Goal: Task Accomplishment & Management: Use online tool/utility

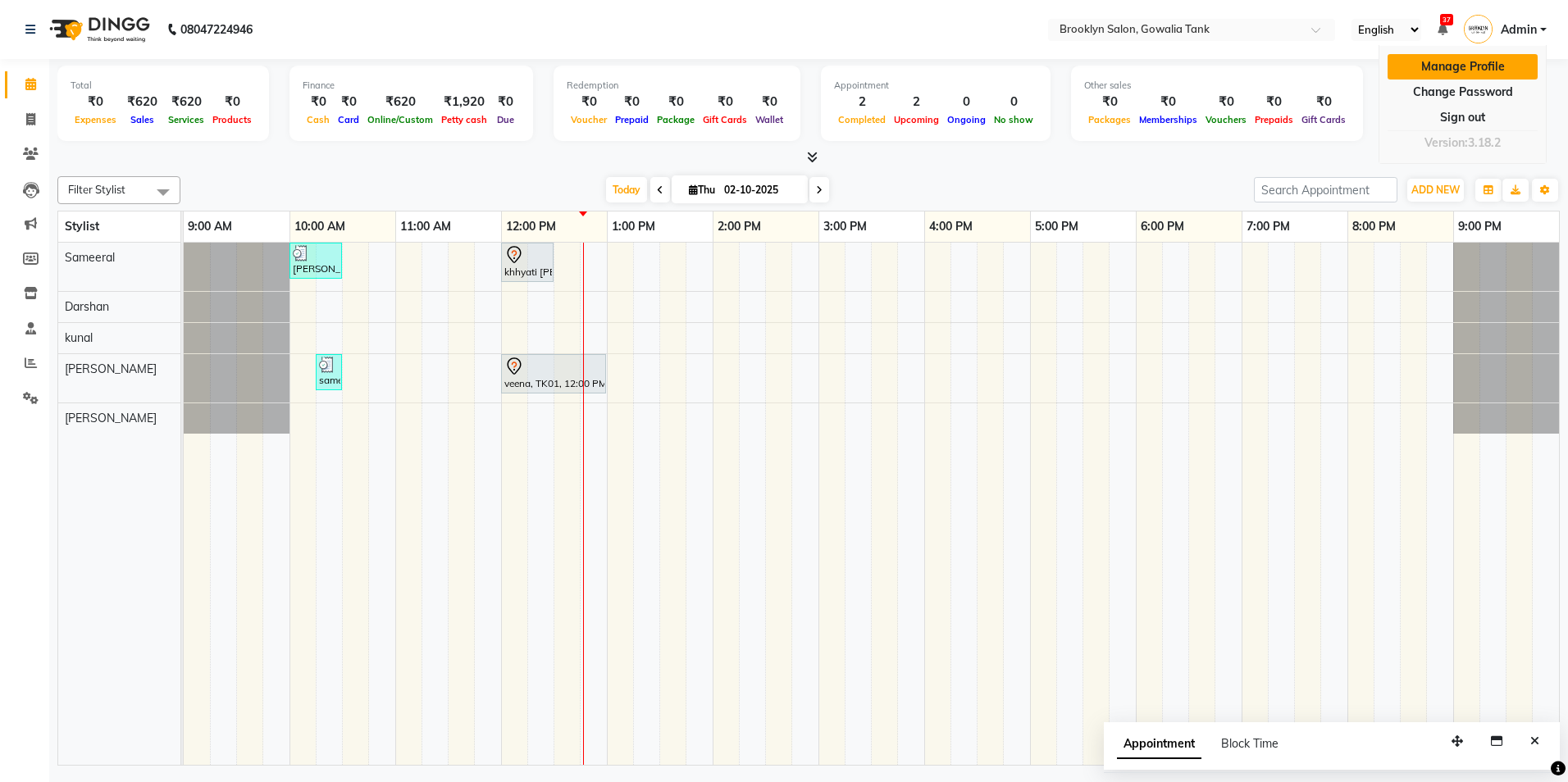
click at [1457, 70] on link "Manage Profile" at bounding box center [1462, 66] width 150 height 25
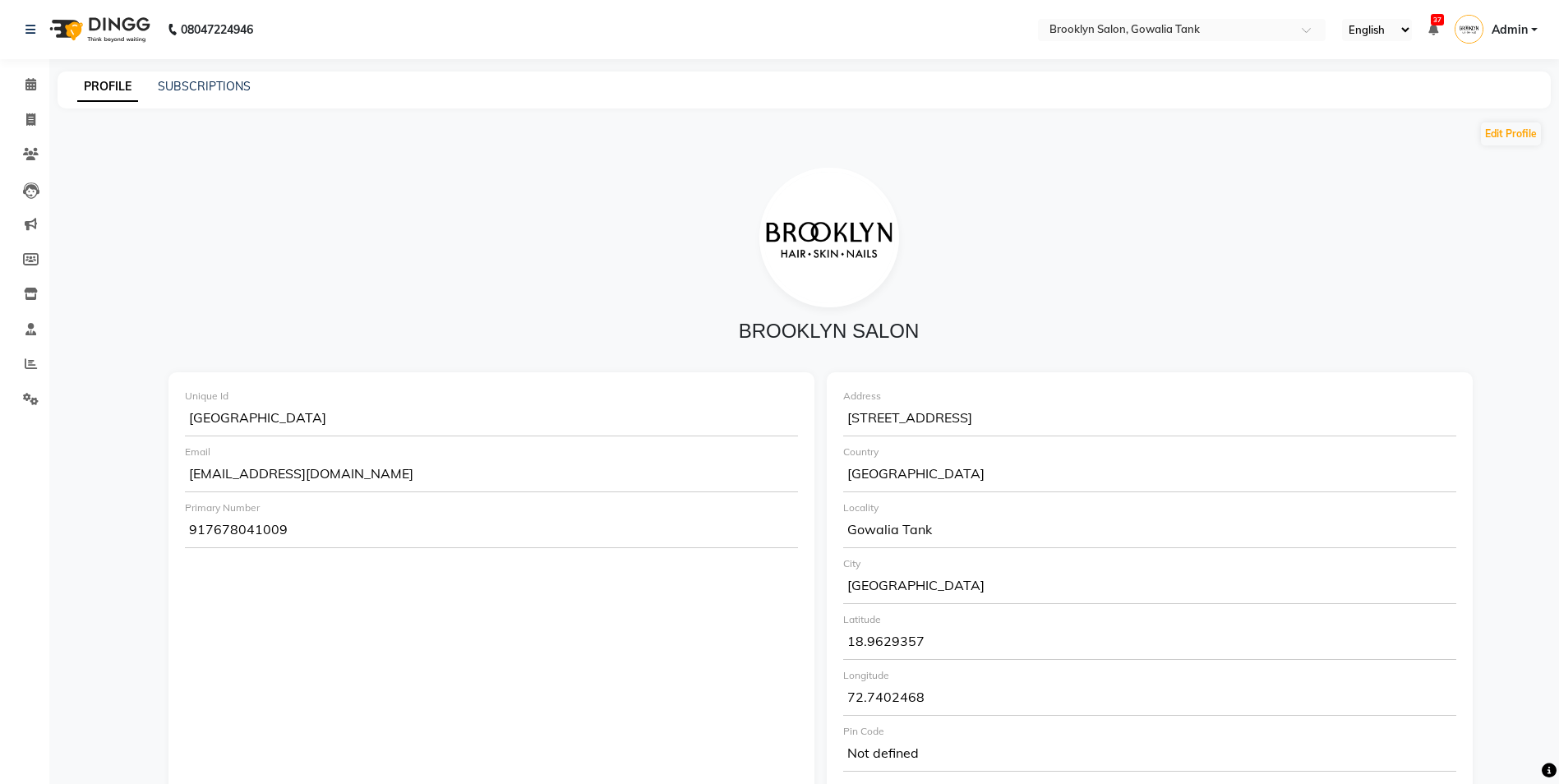
click at [1522, 26] on span "Admin" at bounding box center [1510, 30] width 36 height 18
click at [1455, 101] on link "Change Password" at bounding box center [1454, 92] width 151 height 25
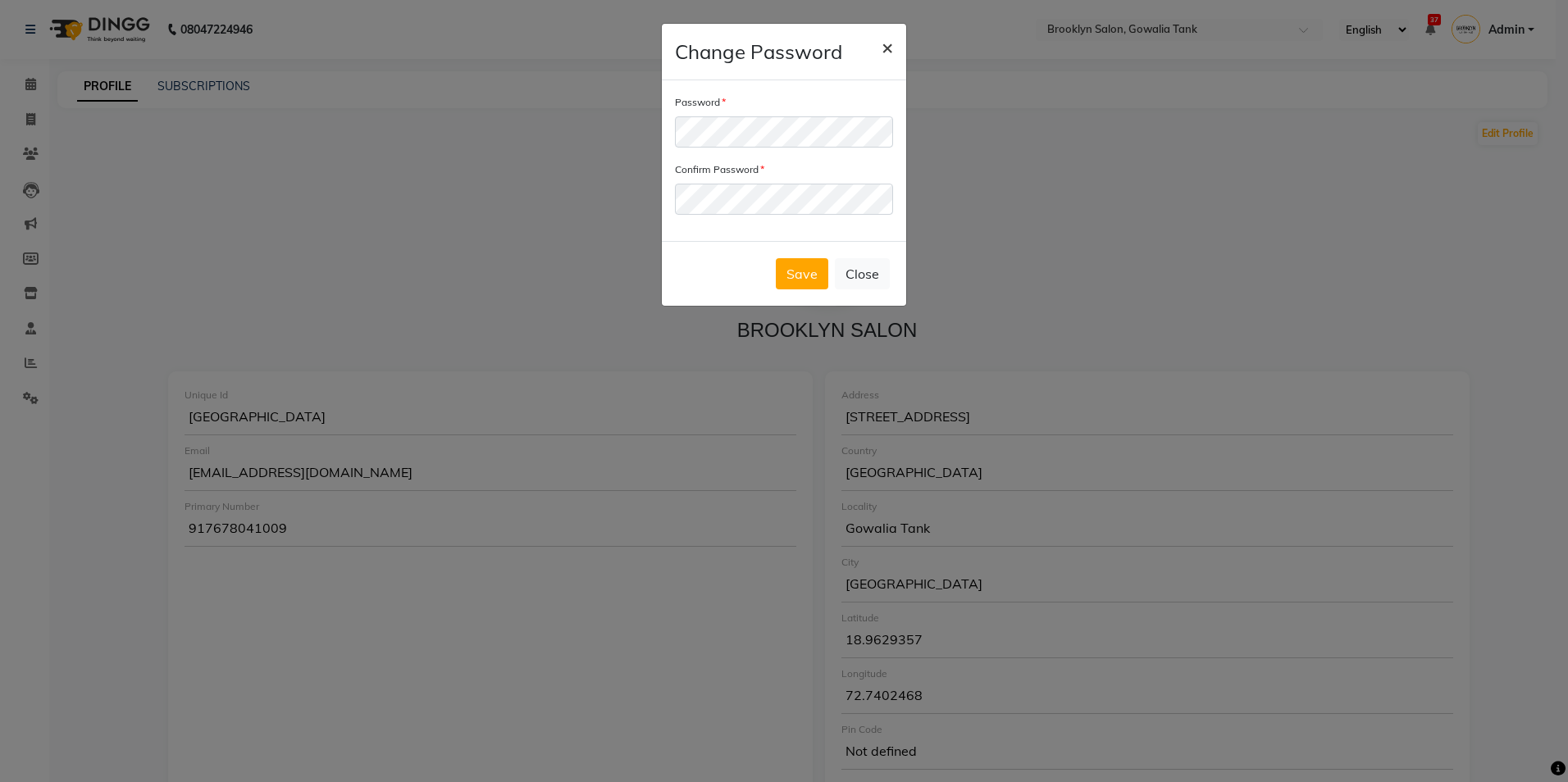
click at [896, 49] on button "×" at bounding box center [887, 46] width 38 height 46
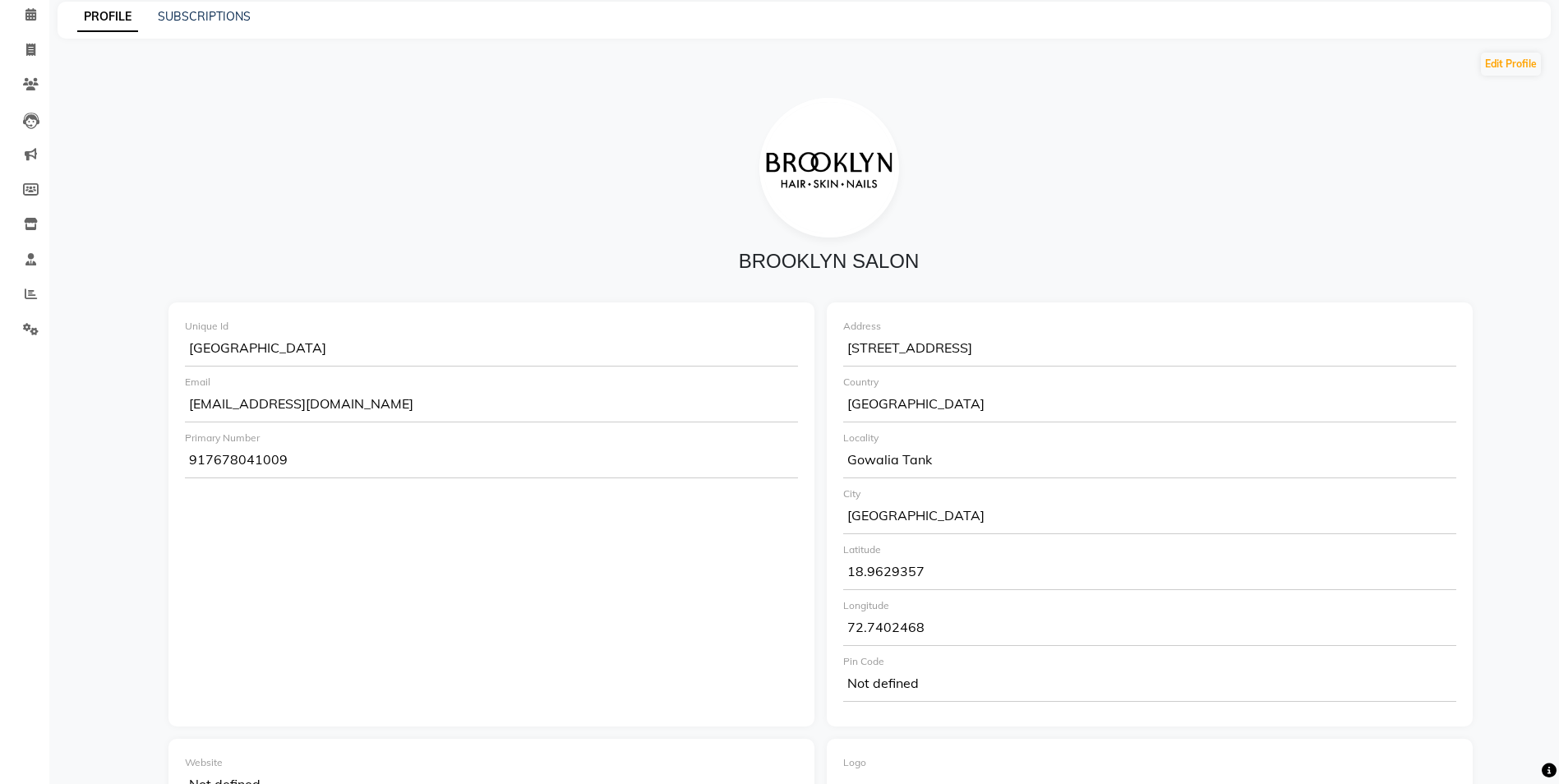
scroll to position [82, 0]
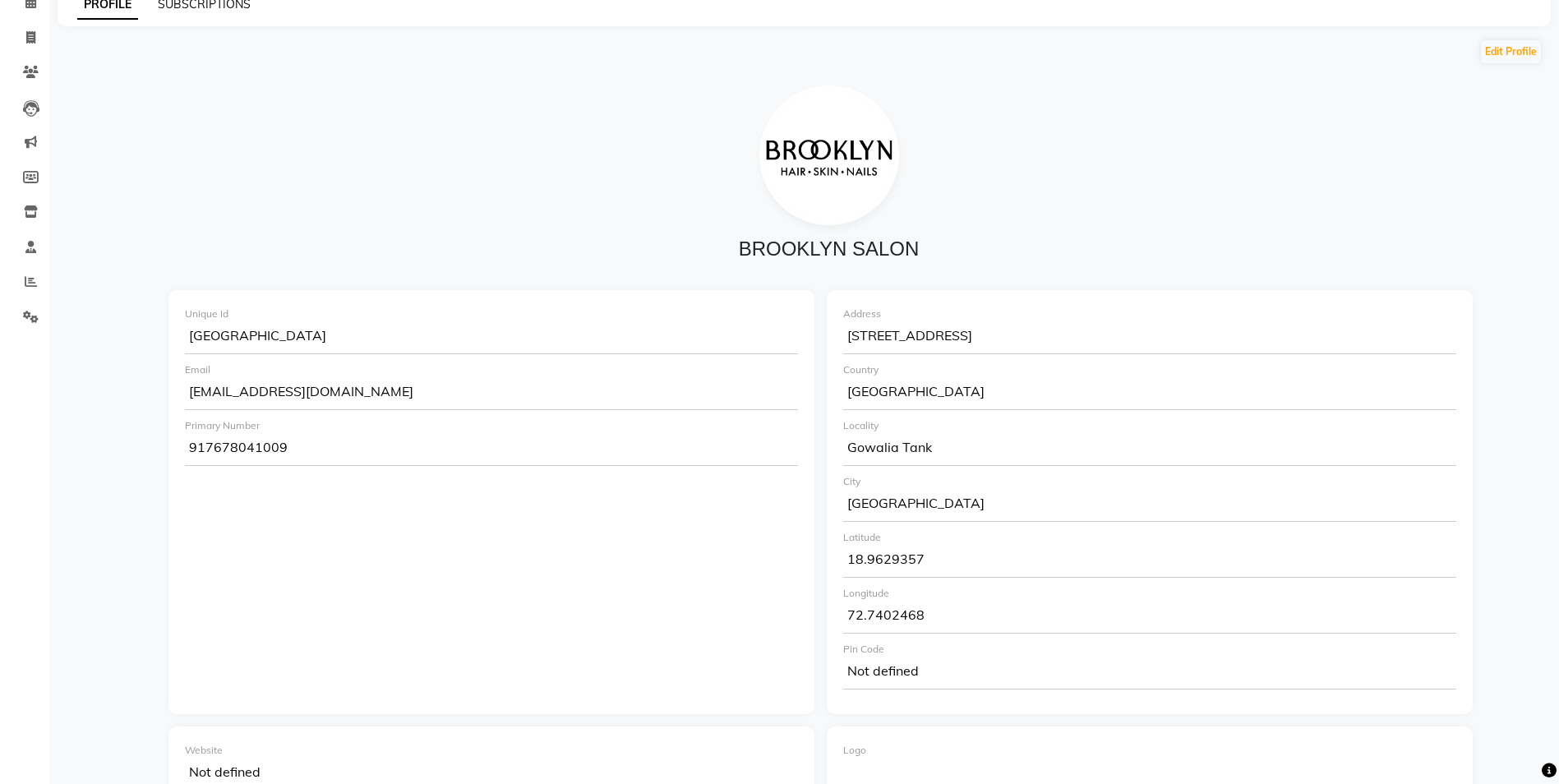
click at [205, 4] on link "SUBSCRIPTIONS" at bounding box center [204, 4] width 93 height 15
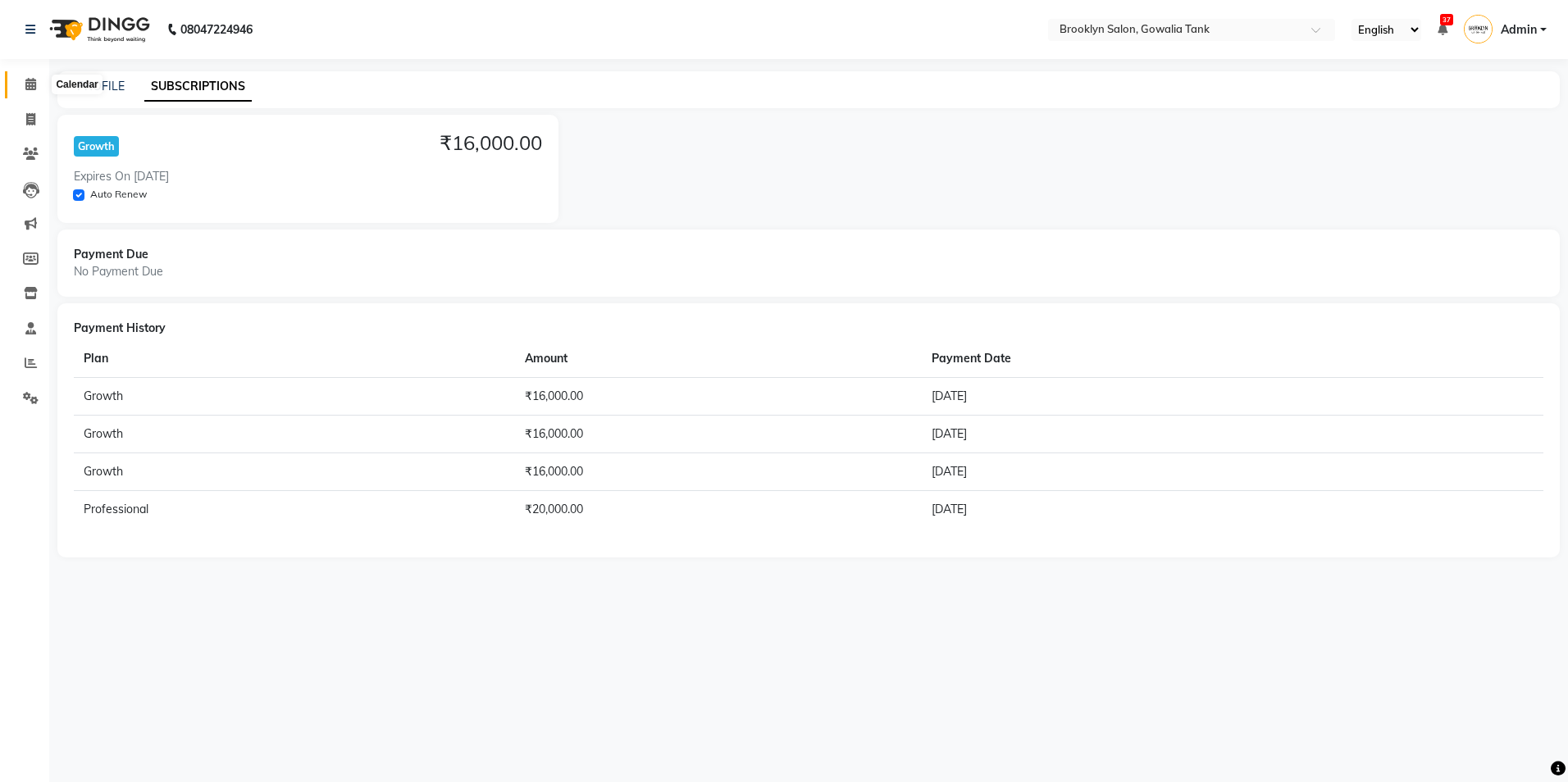
click at [27, 84] on icon at bounding box center [30, 84] width 10 height 12
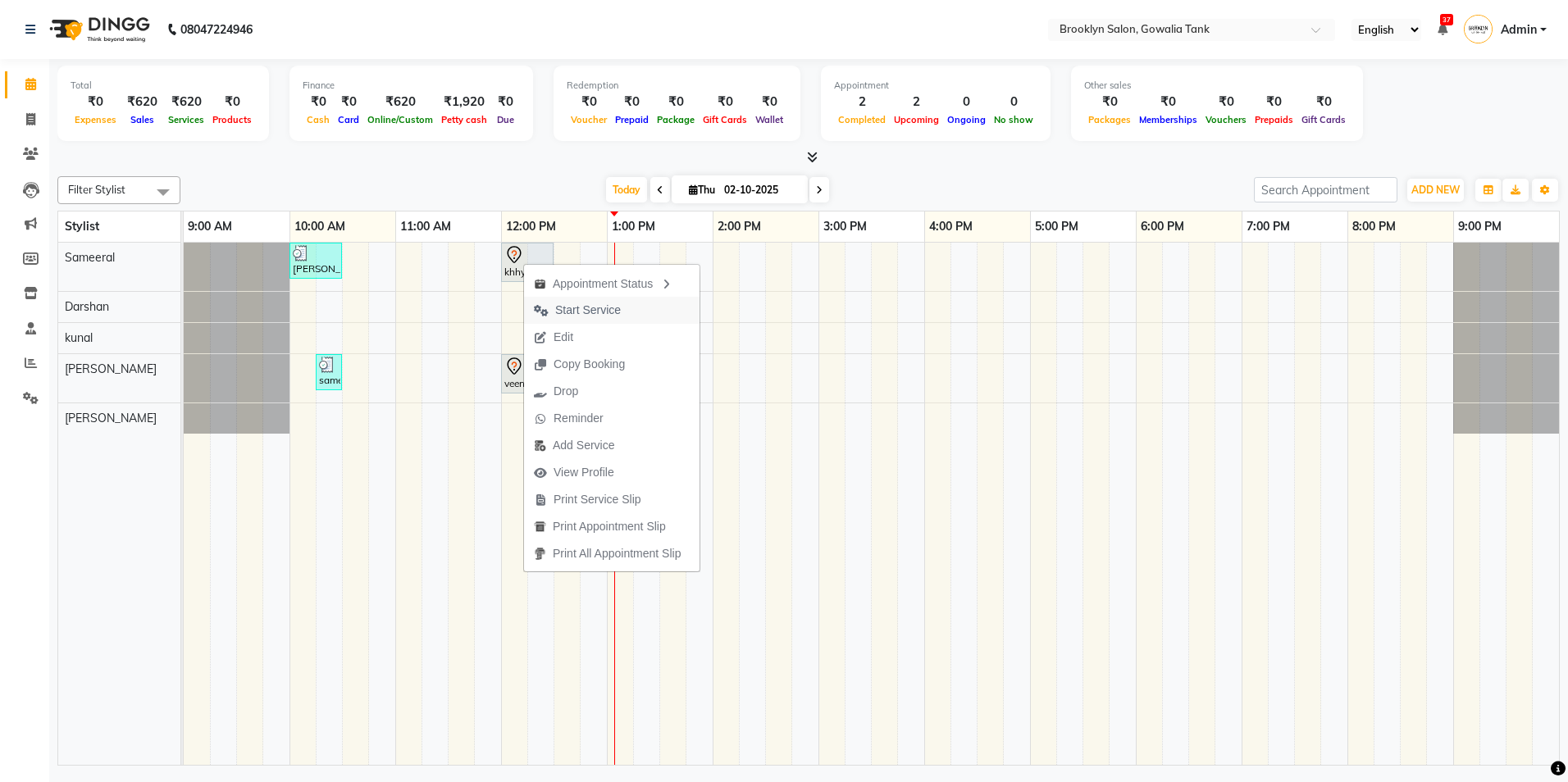
click at [554, 313] on span "Start Service" at bounding box center [577, 310] width 107 height 27
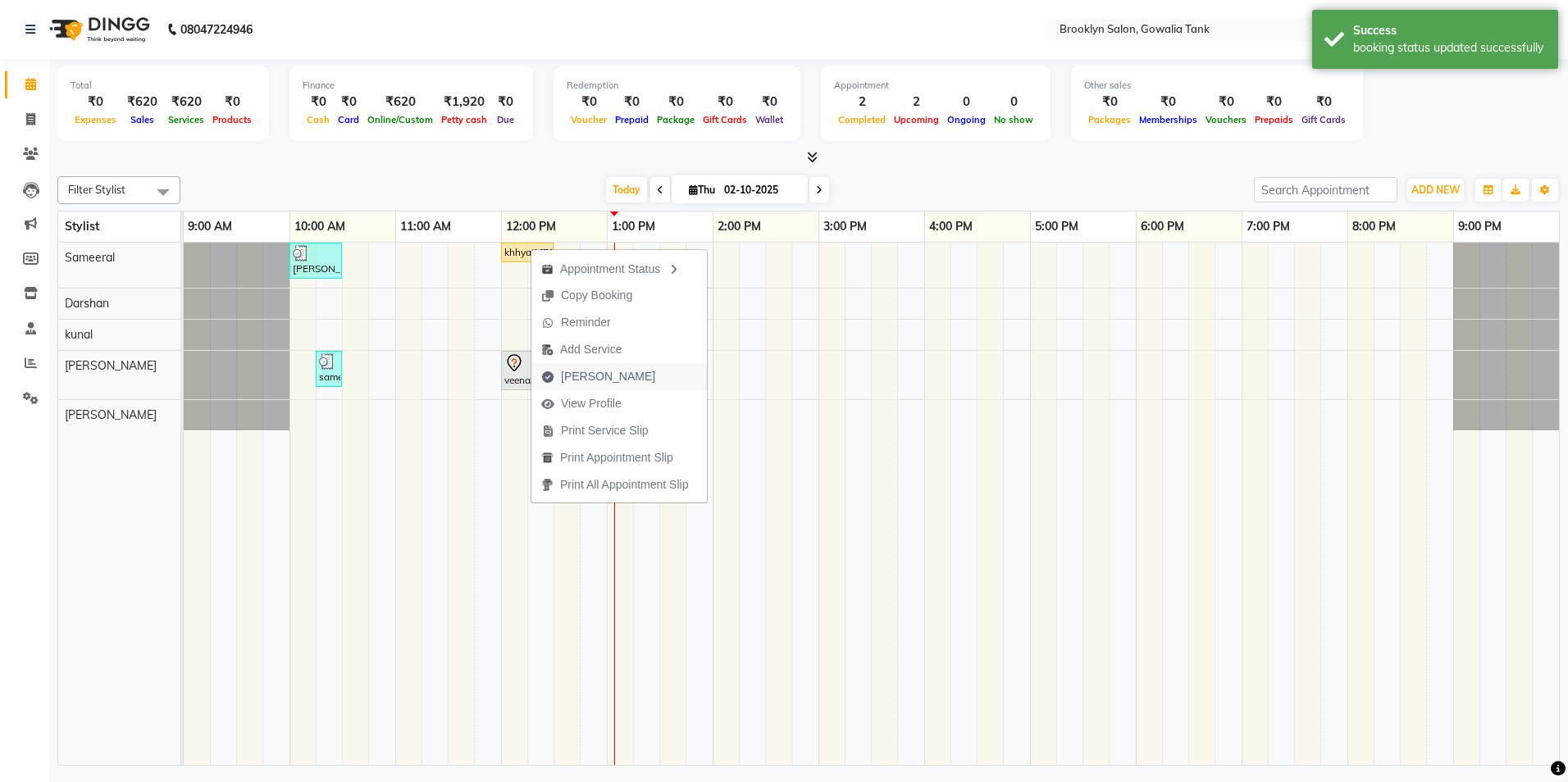
click at [581, 374] on span "[PERSON_NAME]" at bounding box center [608, 376] width 95 height 18
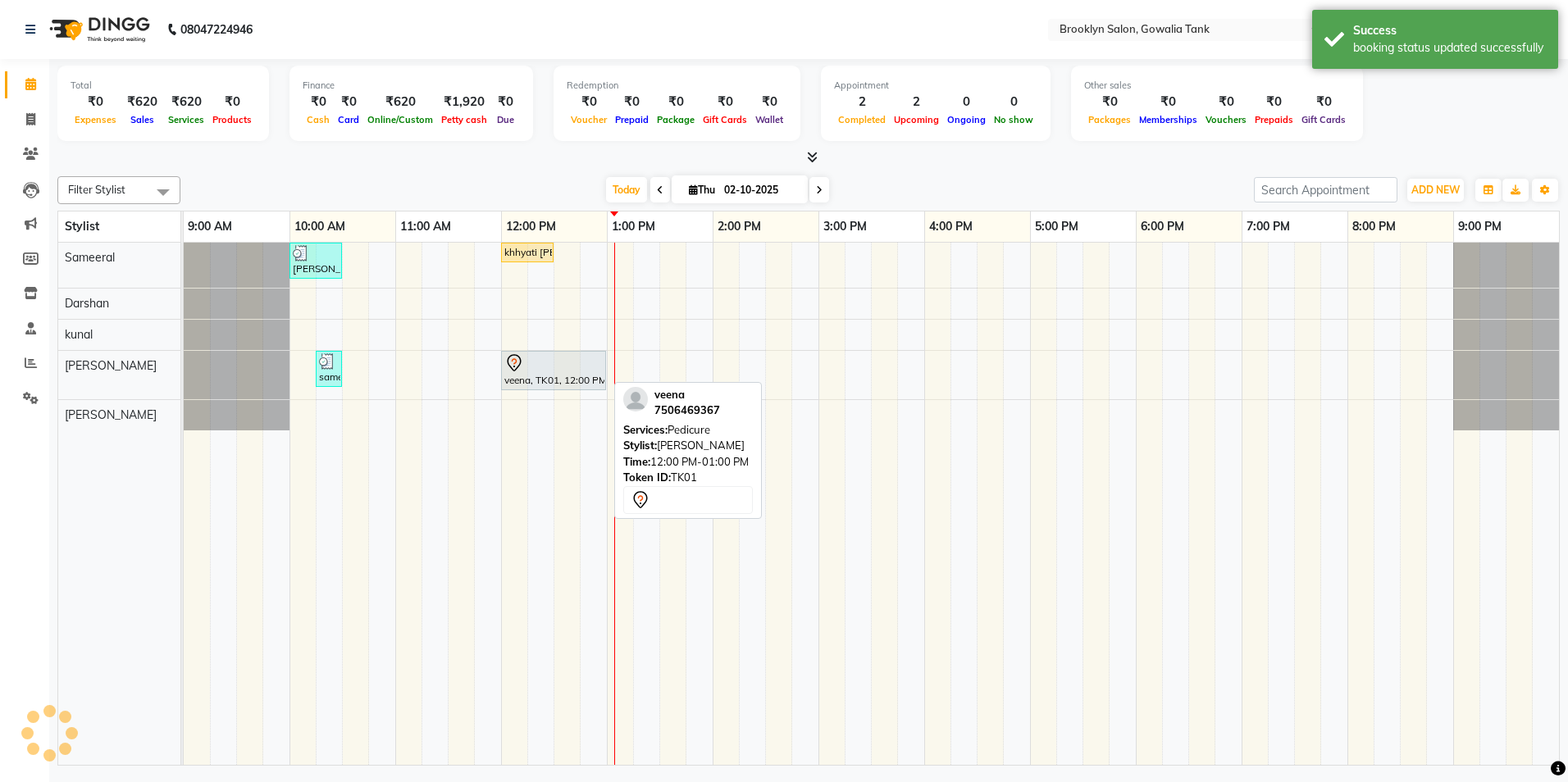
select select "service"
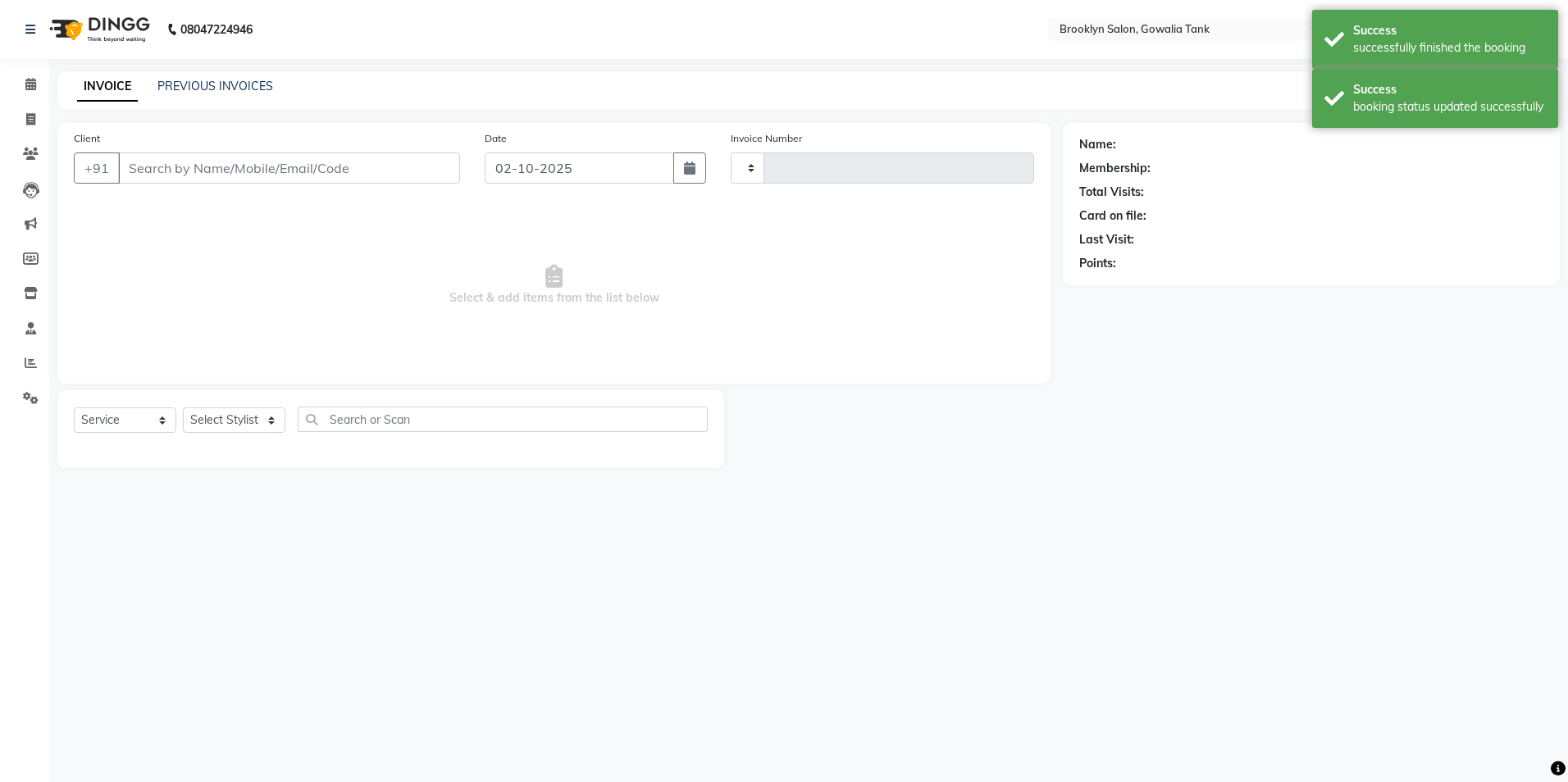
type input "0978"
select select "131"
type input "9820039577"
select select "3855"
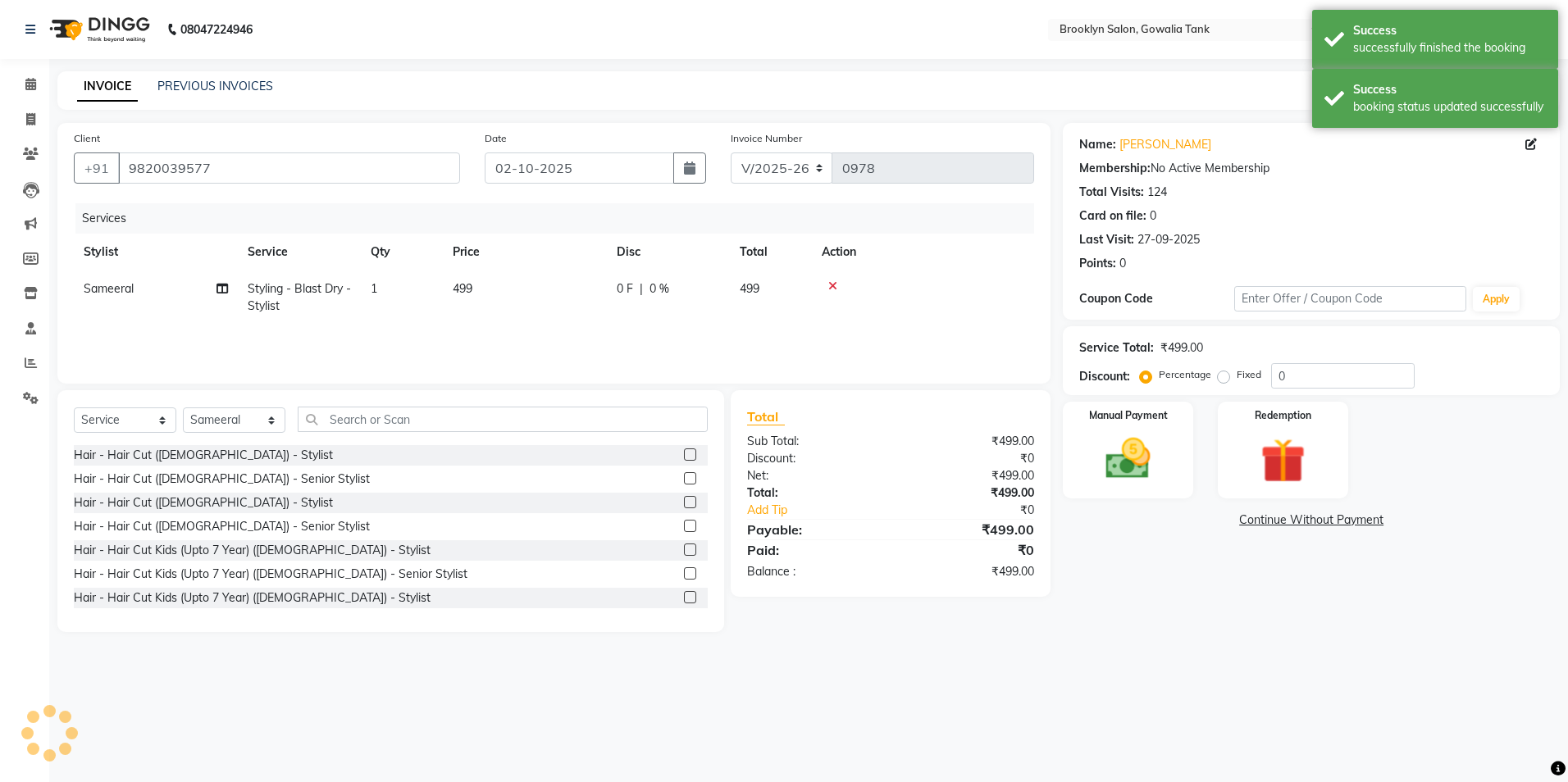
click at [490, 290] on td "499" at bounding box center [525, 297] width 164 height 54
select select "3855"
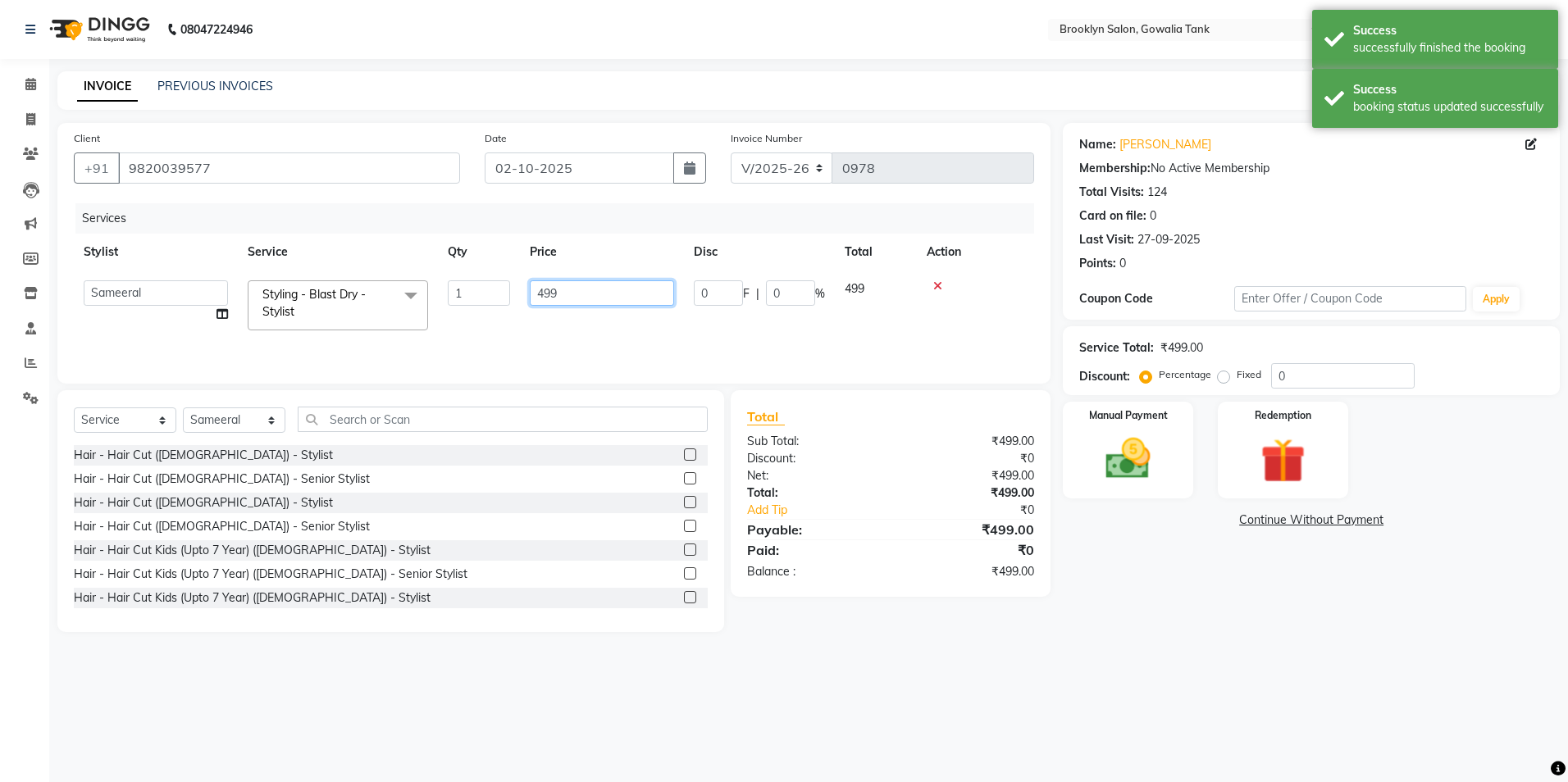
drag, startPoint x: 601, startPoint y: 293, endPoint x: 469, endPoint y: 296, distance: 132.0
click at [469, 296] on tr "[PERSON_NAME] Darshan kunal [PERSON_NAME] Sameeral Styling - Blast Dry - Stylis…" at bounding box center [554, 305] width 960 height 70
type input "500"
click at [1143, 511] on div "Name: [PERSON_NAME] Membership: No Active Membership Total Visits: 124 Card on …" at bounding box center [1317, 377] width 509 height 509
click at [1141, 468] on img at bounding box center [1128, 459] width 76 height 54
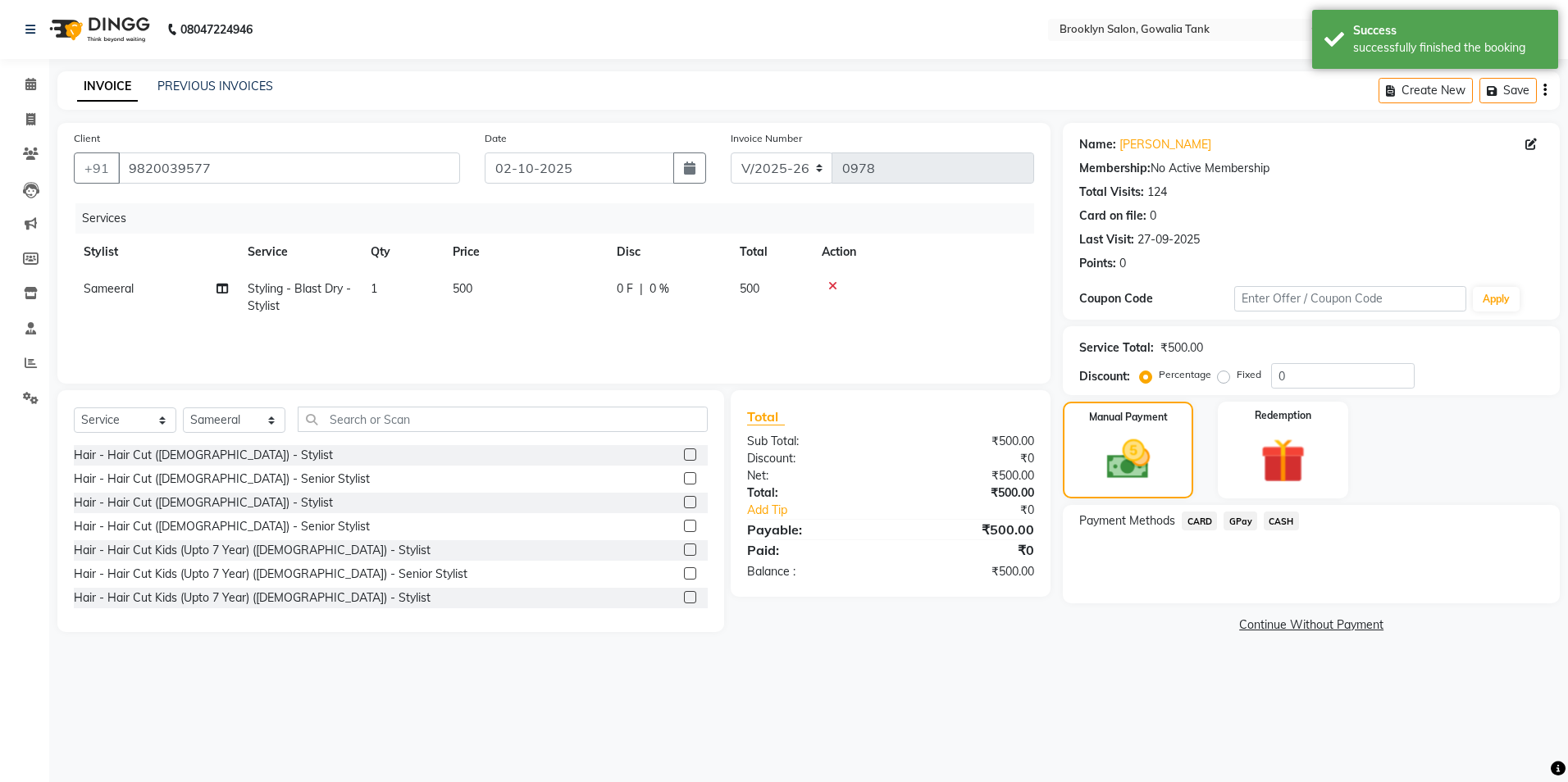
click at [1273, 516] on span "CASH" at bounding box center [1281, 521] width 35 height 19
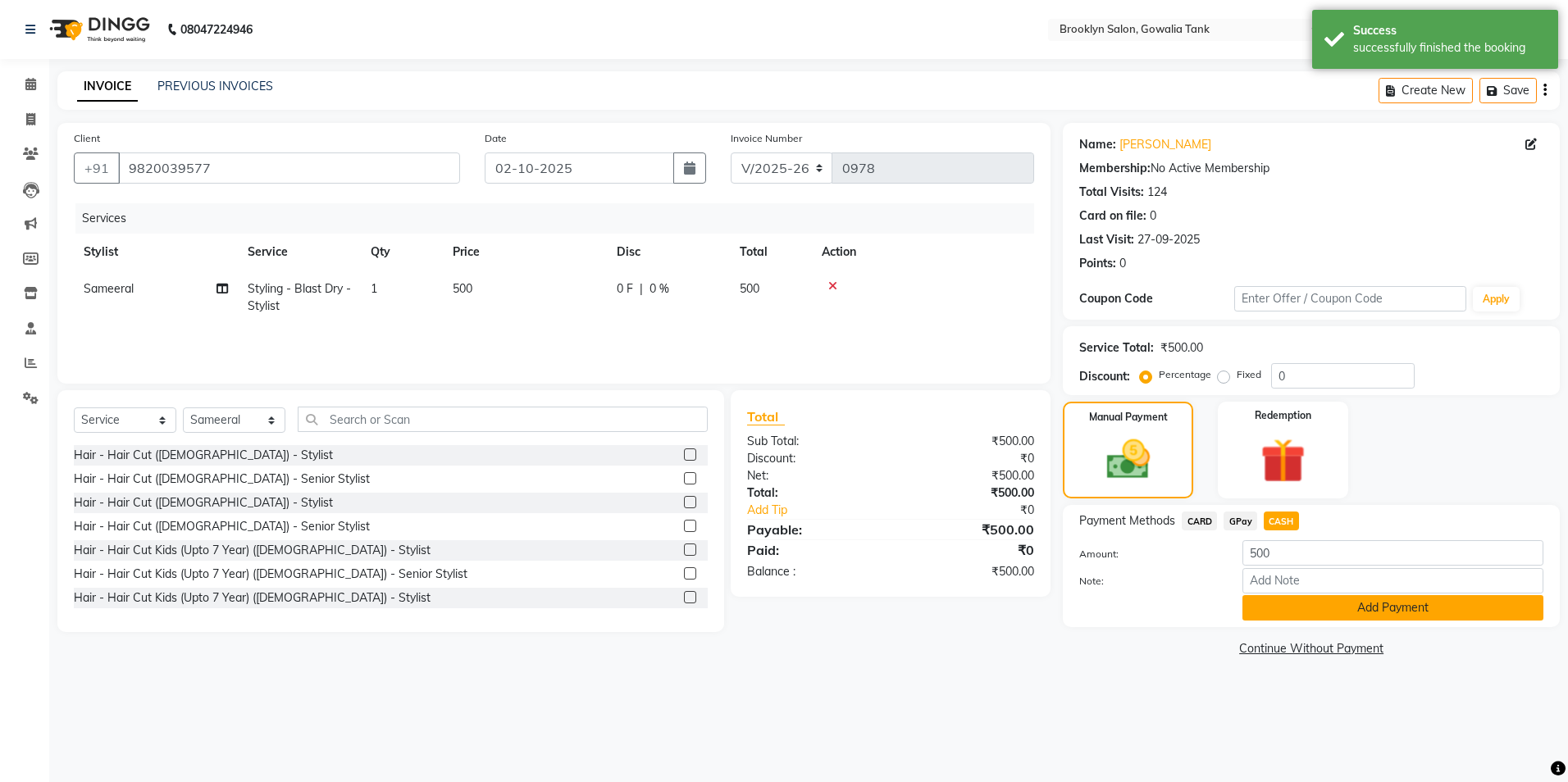
click at [1331, 603] on button "Add Payment" at bounding box center [1392, 607] width 301 height 25
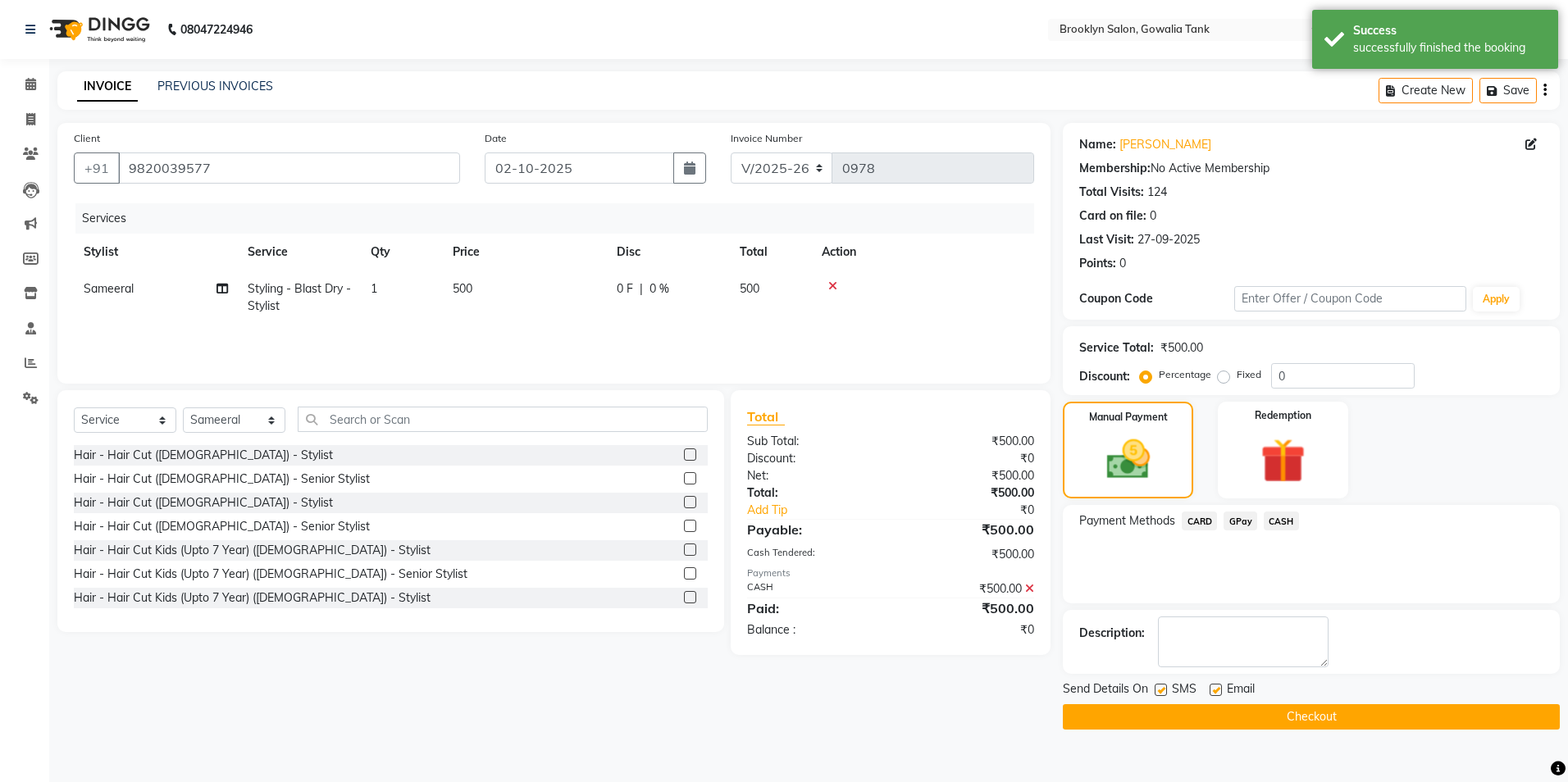
click at [1374, 709] on button "Checkout" at bounding box center [1311, 716] width 497 height 25
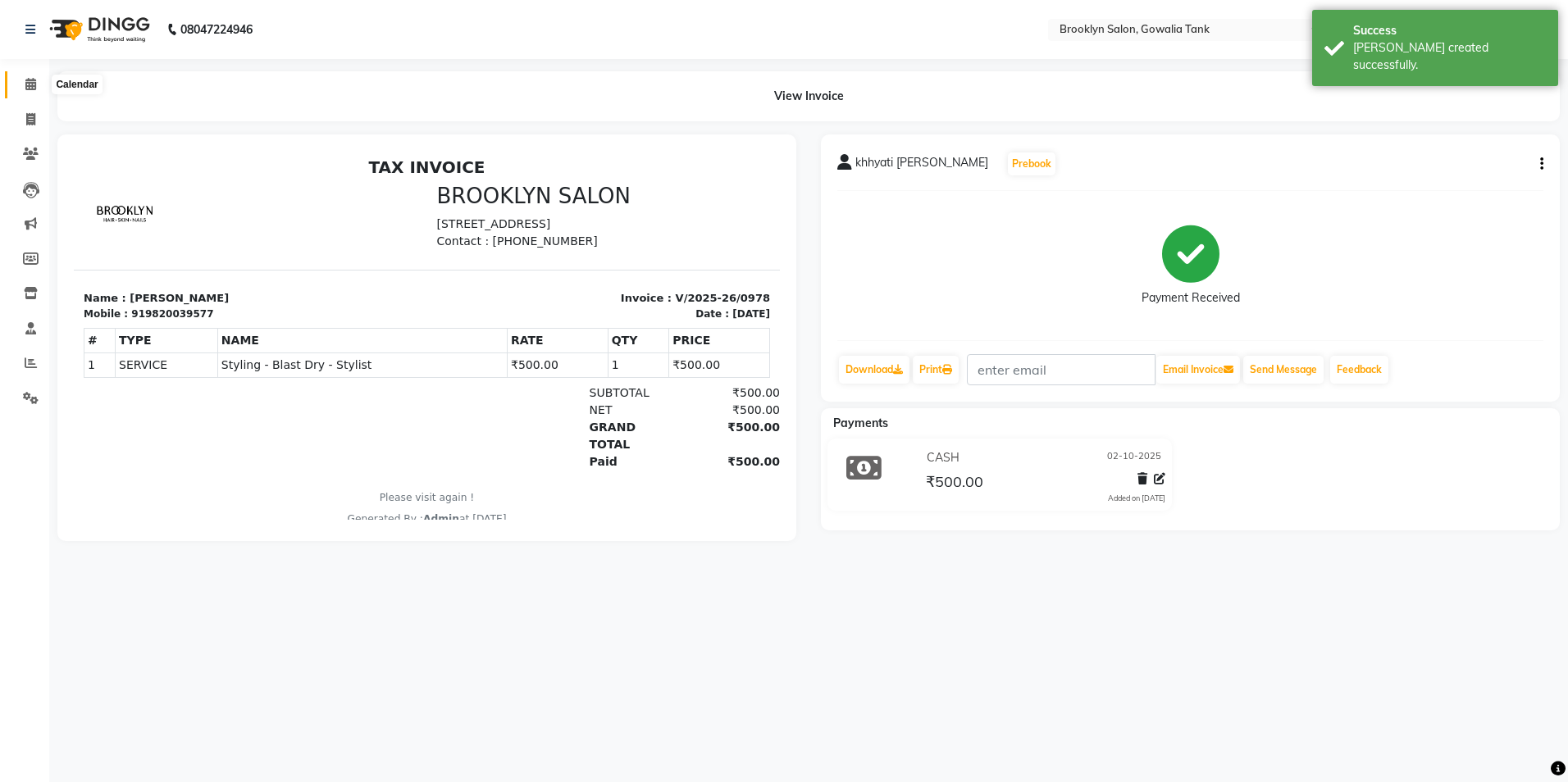
click at [38, 79] on span at bounding box center [31, 85] width 29 height 19
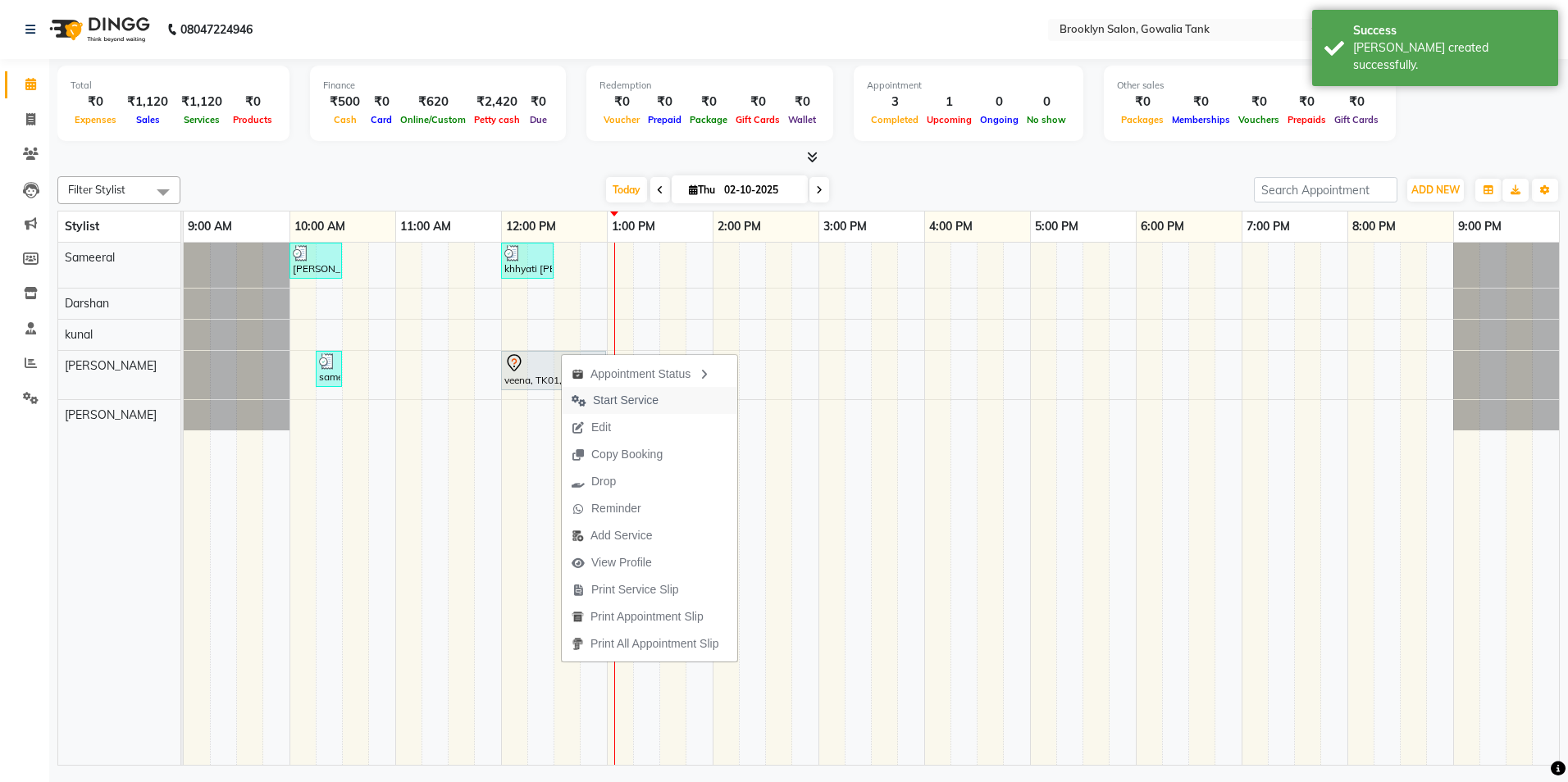
click at [623, 401] on span "Start Service" at bounding box center [625, 400] width 66 height 18
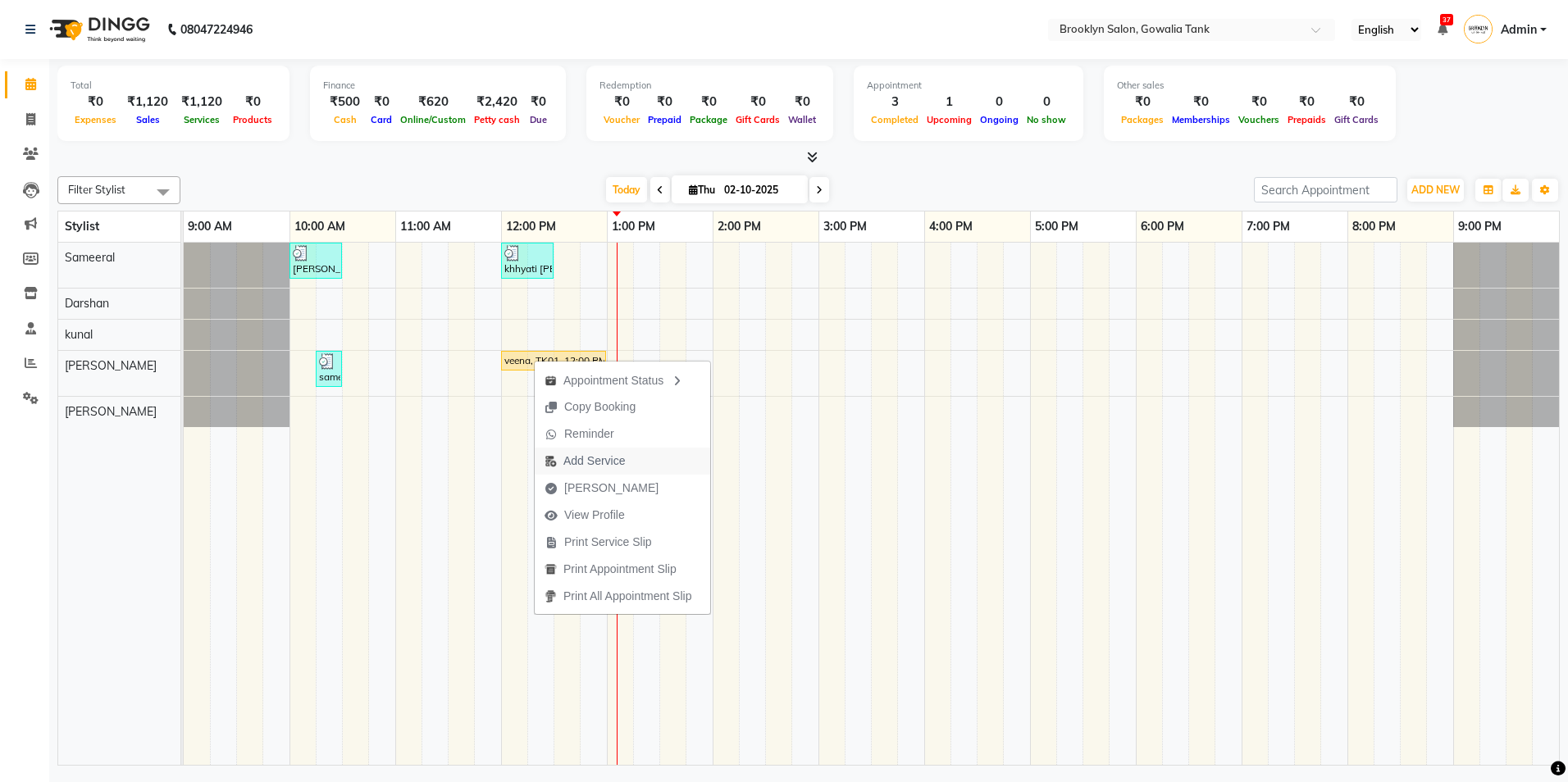
click at [594, 462] on span "Add Service" at bounding box center [594, 461] width 61 height 18
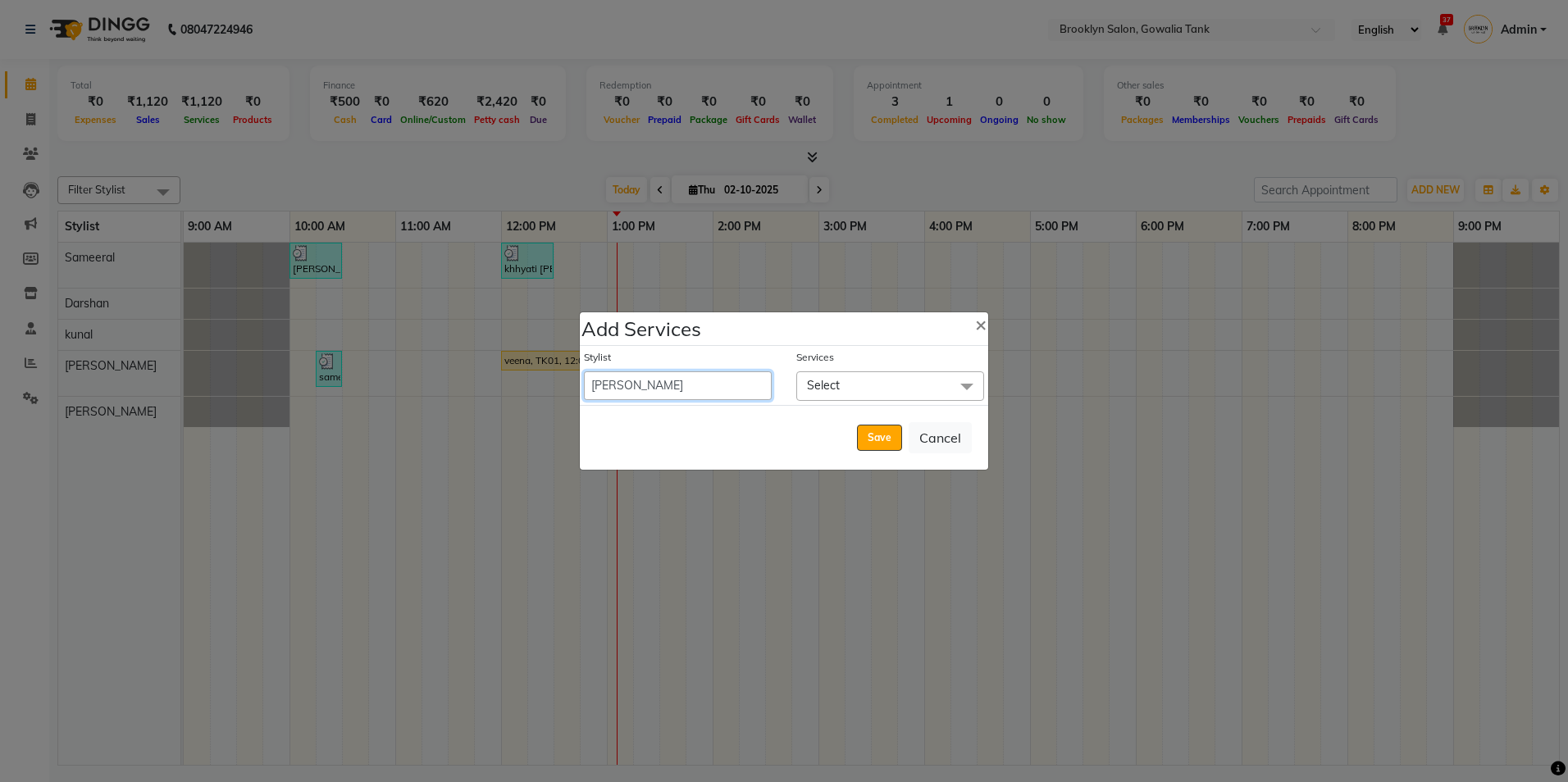
click at [672, 390] on select "[PERSON_NAME] [PERSON_NAME] Sameeral" at bounding box center [677, 385] width 188 height 29
select select "60365"
click at [583, 371] on select "[PERSON_NAME] [PERSON_NAME] Sameeral" at bounding box center [677, 385] width 188 height 29
select select "780"
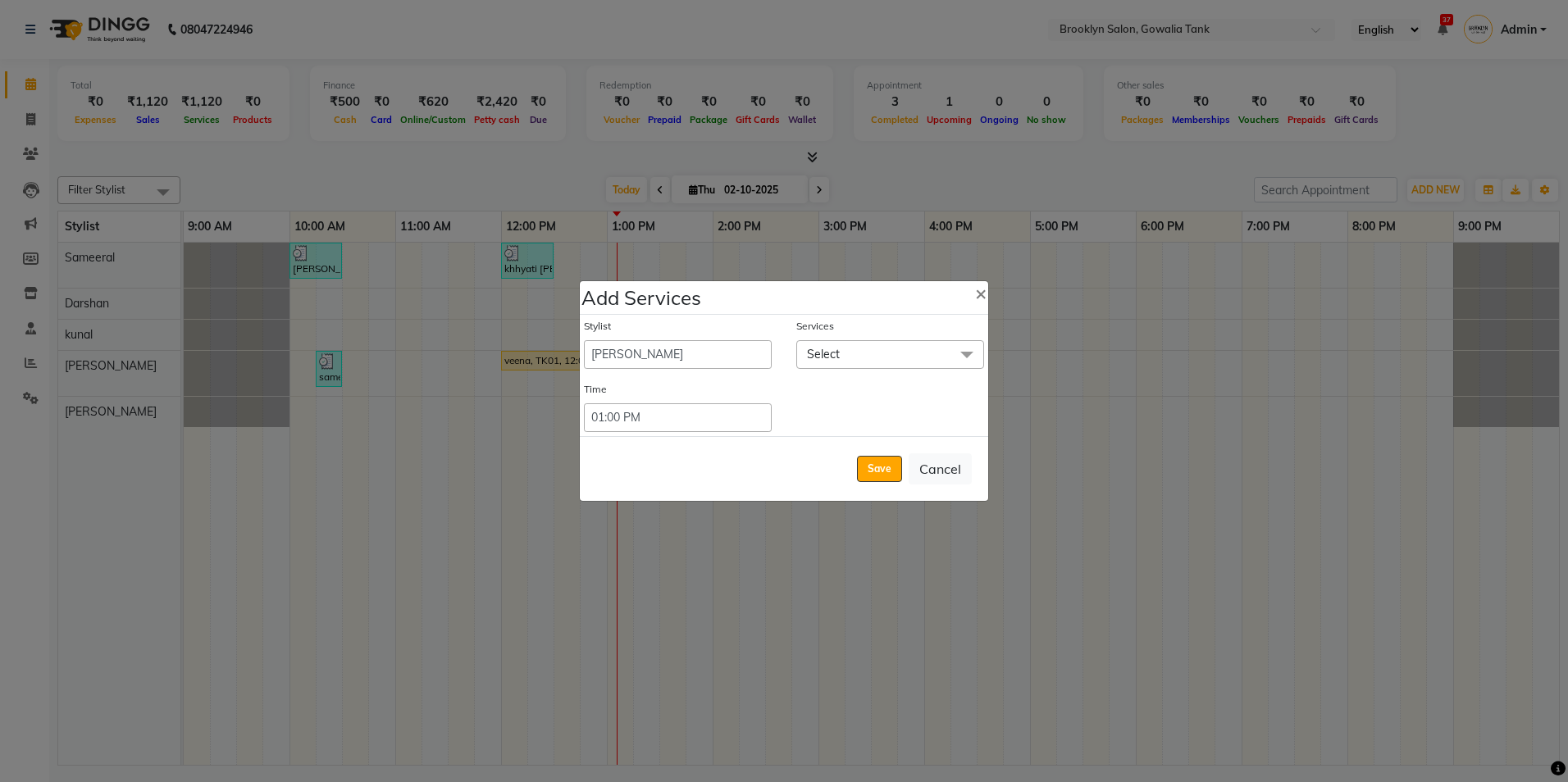
click at [811, 358] on span "Select" at bounding box center [822, 354] width 33 height 15
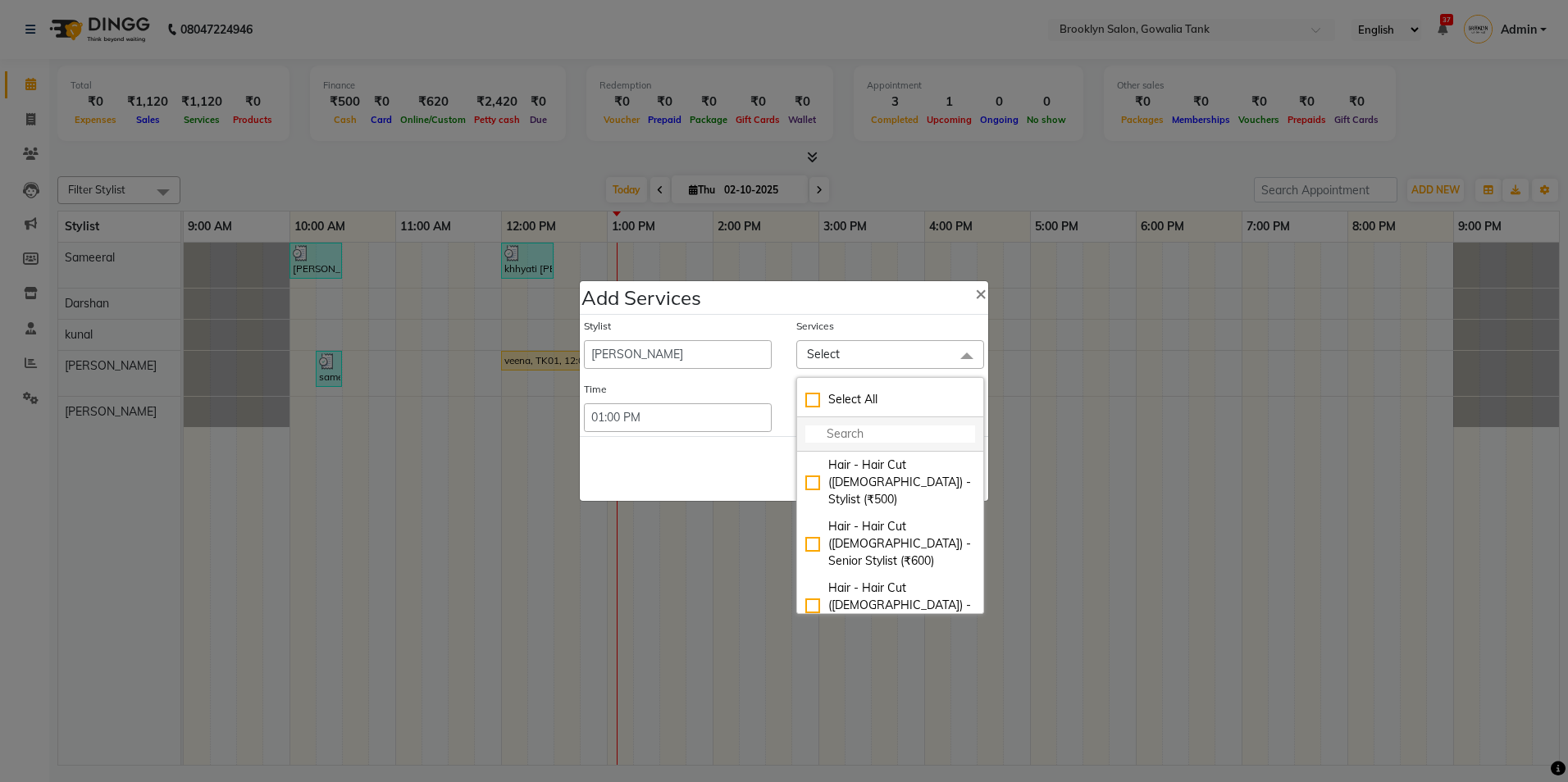
click at [846, 441] on input "multiselect-search" at bounding box center [890, 434] width 170 height 18
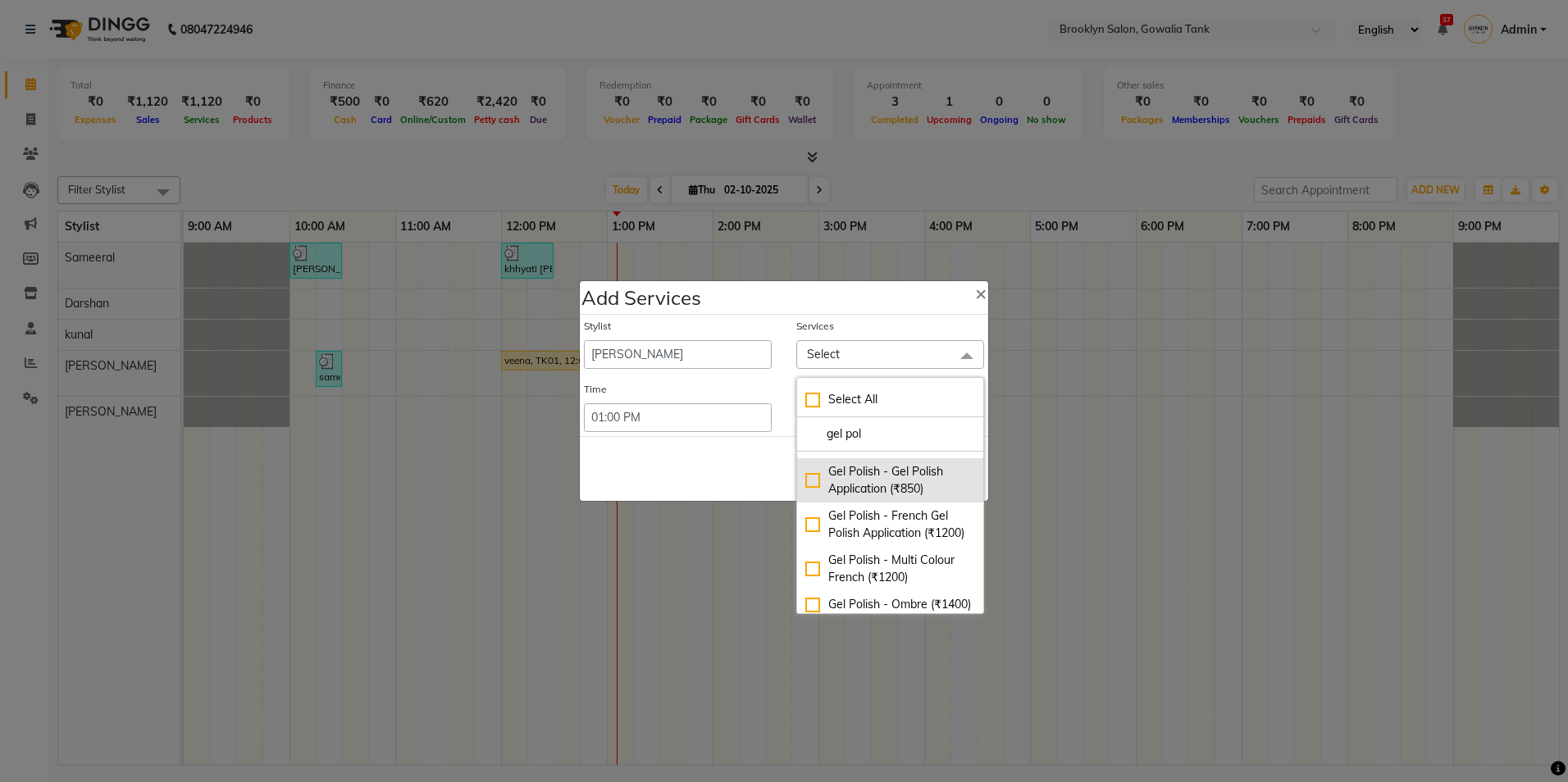
type input "gel pol"
click at [859, 483] on div "Gel Polish - Gel Polish Application (₹850)" at bounding box center [890, 480] width 170 height 34
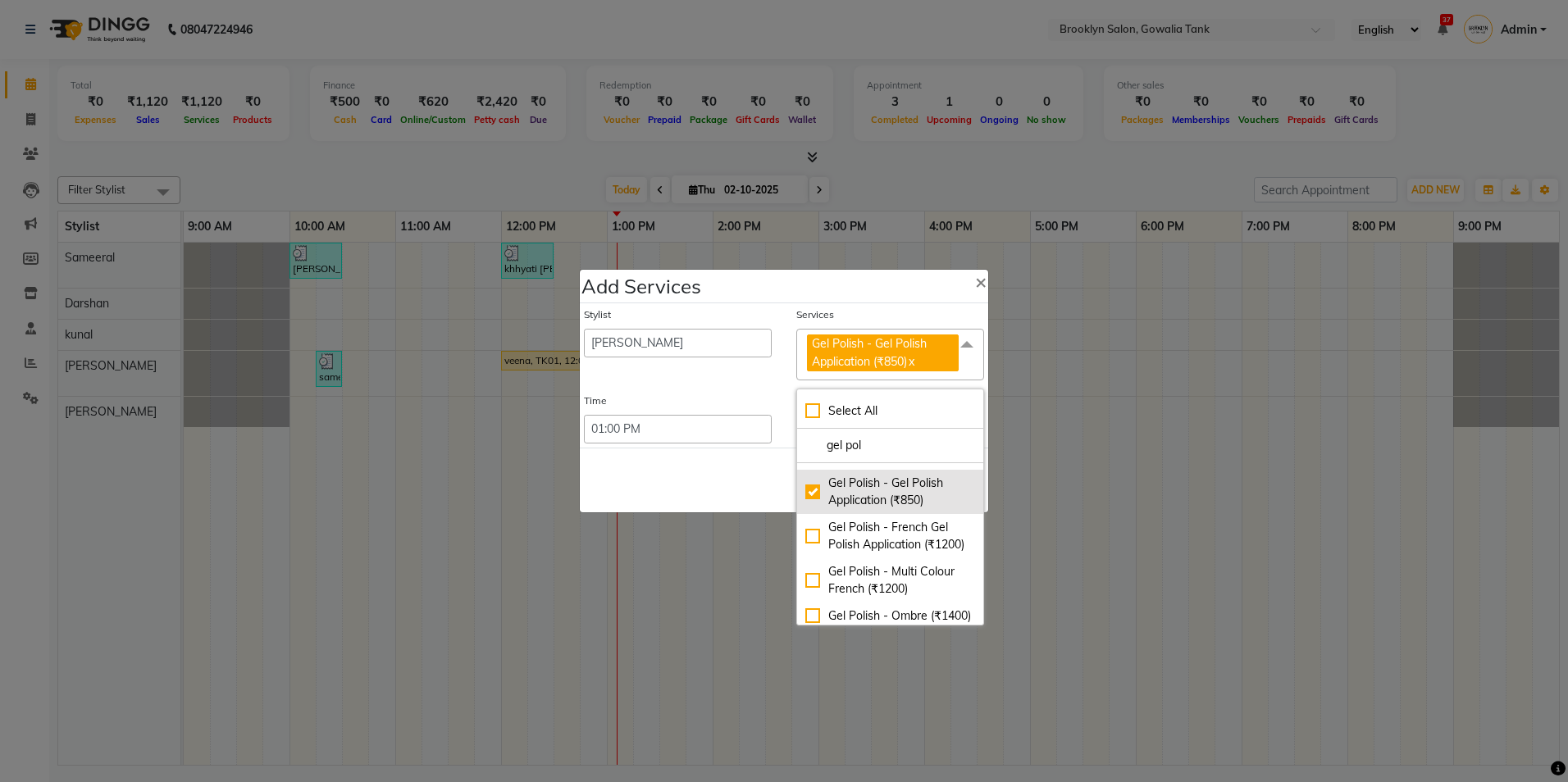
checkbox input "true"
click at [674, 478] on div "Save Cancel" at bounding box center [784, 480] width 409 height 65
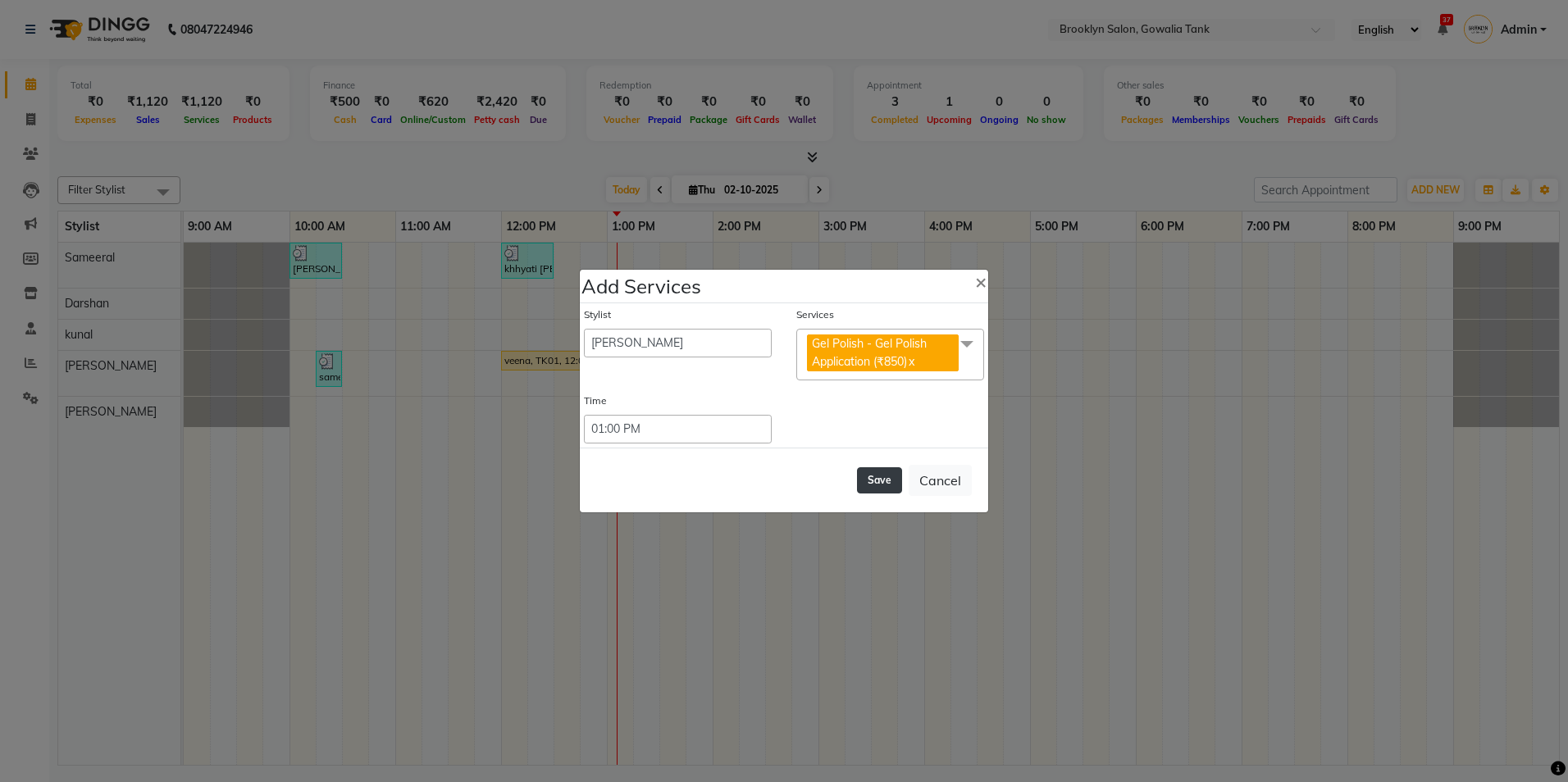
click at [858, 472] on div "Save Cancel" at bounding box center [784, 480] width 409 height 65
click at [882, 484] on button "Save" at bounding box center [879, 480] width 46 height 26
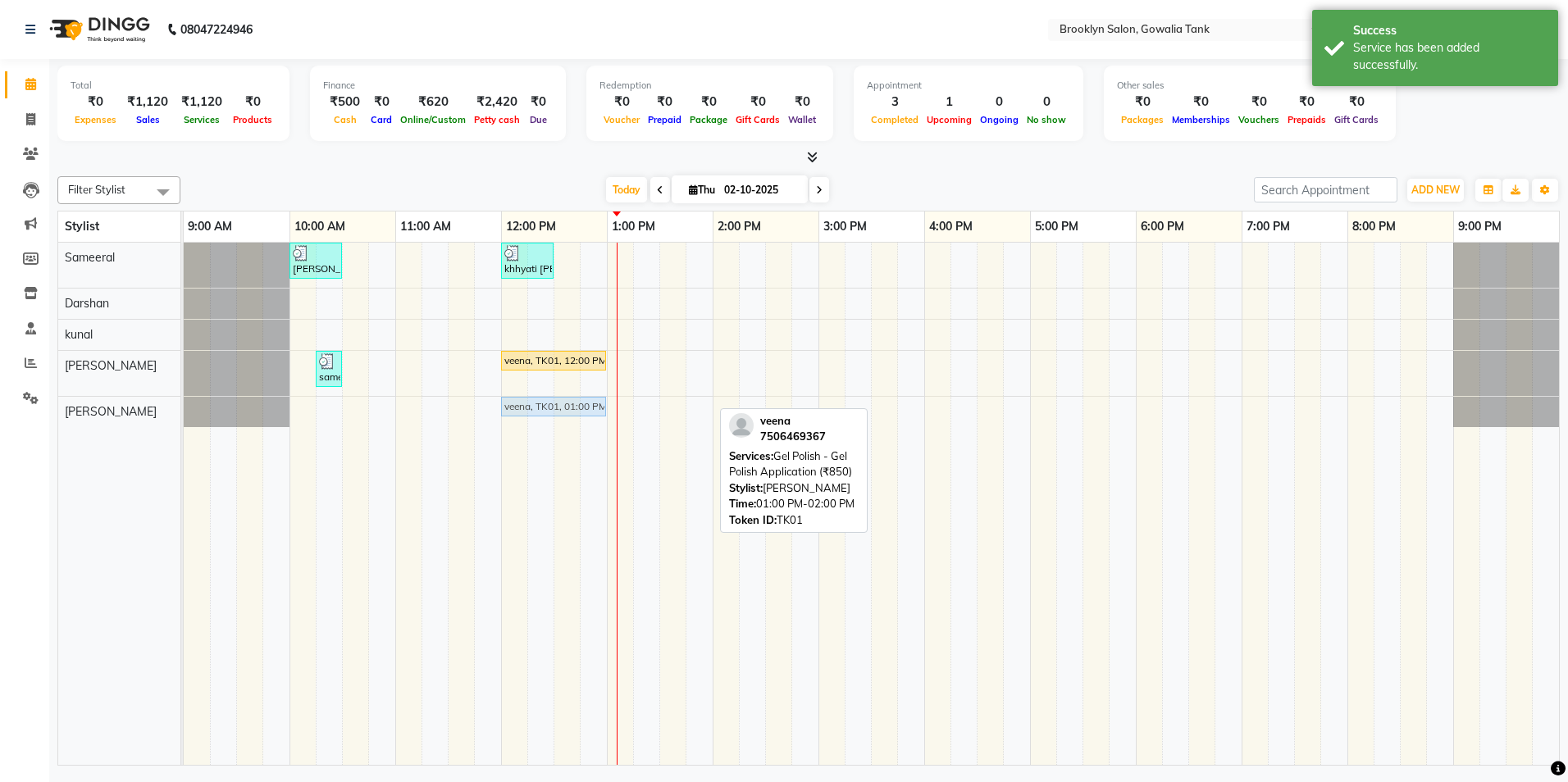
drag, startPoint x: 663, startPoint y: 408, endPoint x: 549, endPoint y: 418, distance: 114.4
click at [549, 418] on div "[PERSON_NAME], TK02, 10:00 AM-10:30 AM, Styling - Blast Dry - Stylist khhyati […" at bounding box center [871, 503] width 1375 height 522
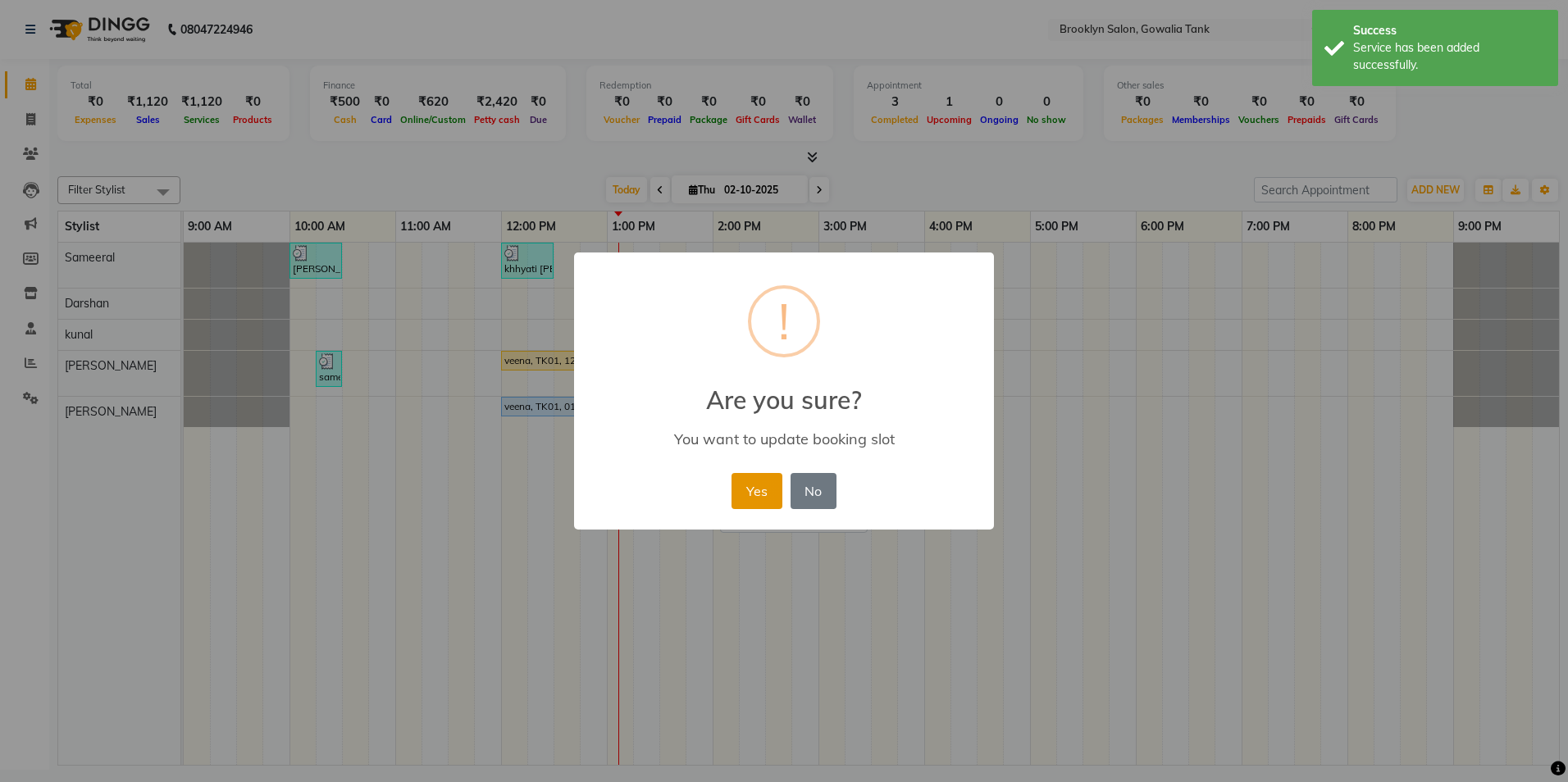
click at [758, 486] on button "Yes" at bounding box center [756, 490] width 50 height 36
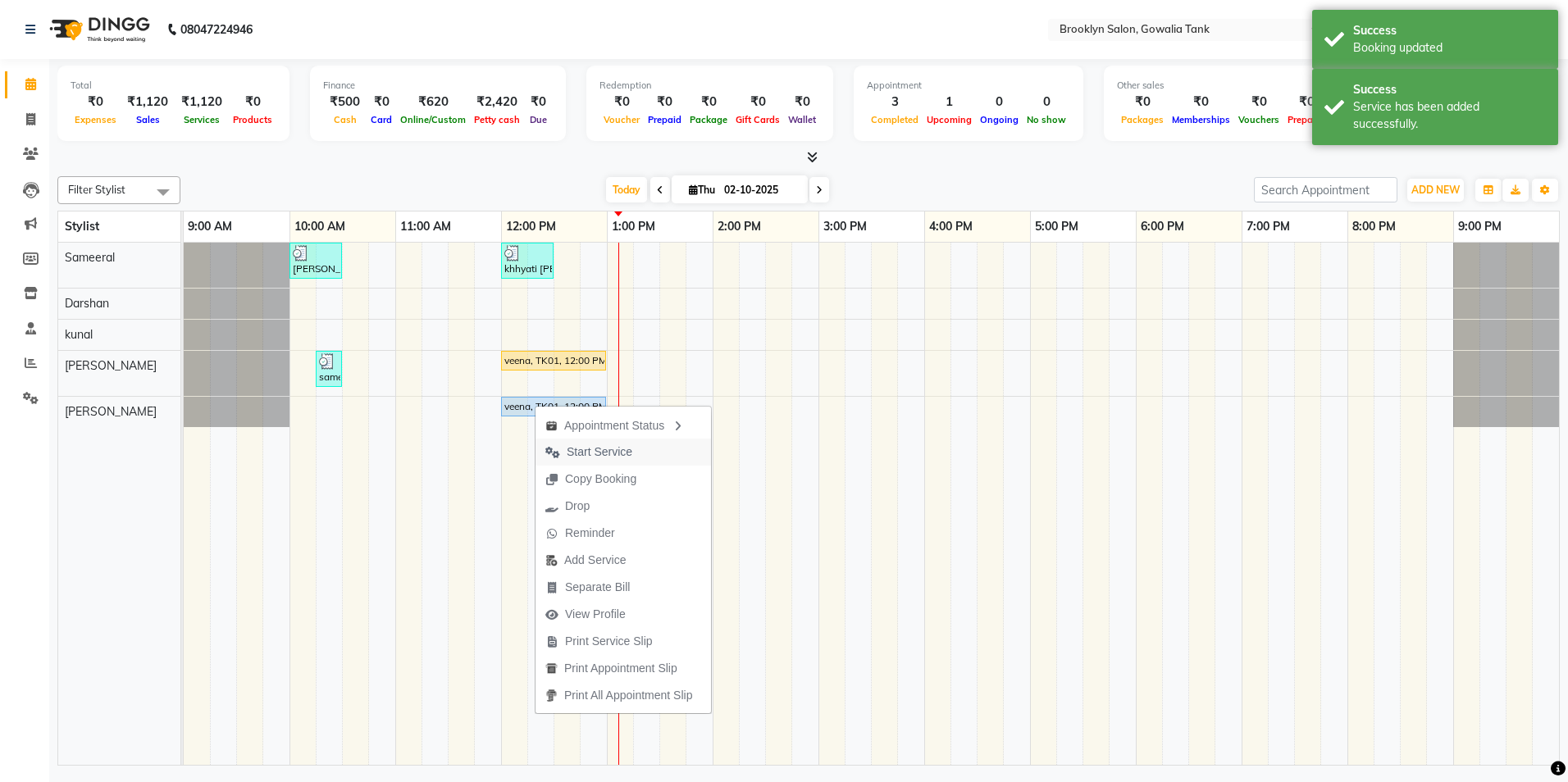
click at [581, 457] on span "Start Service" at bounding box center [599, 451] width 66 height 18
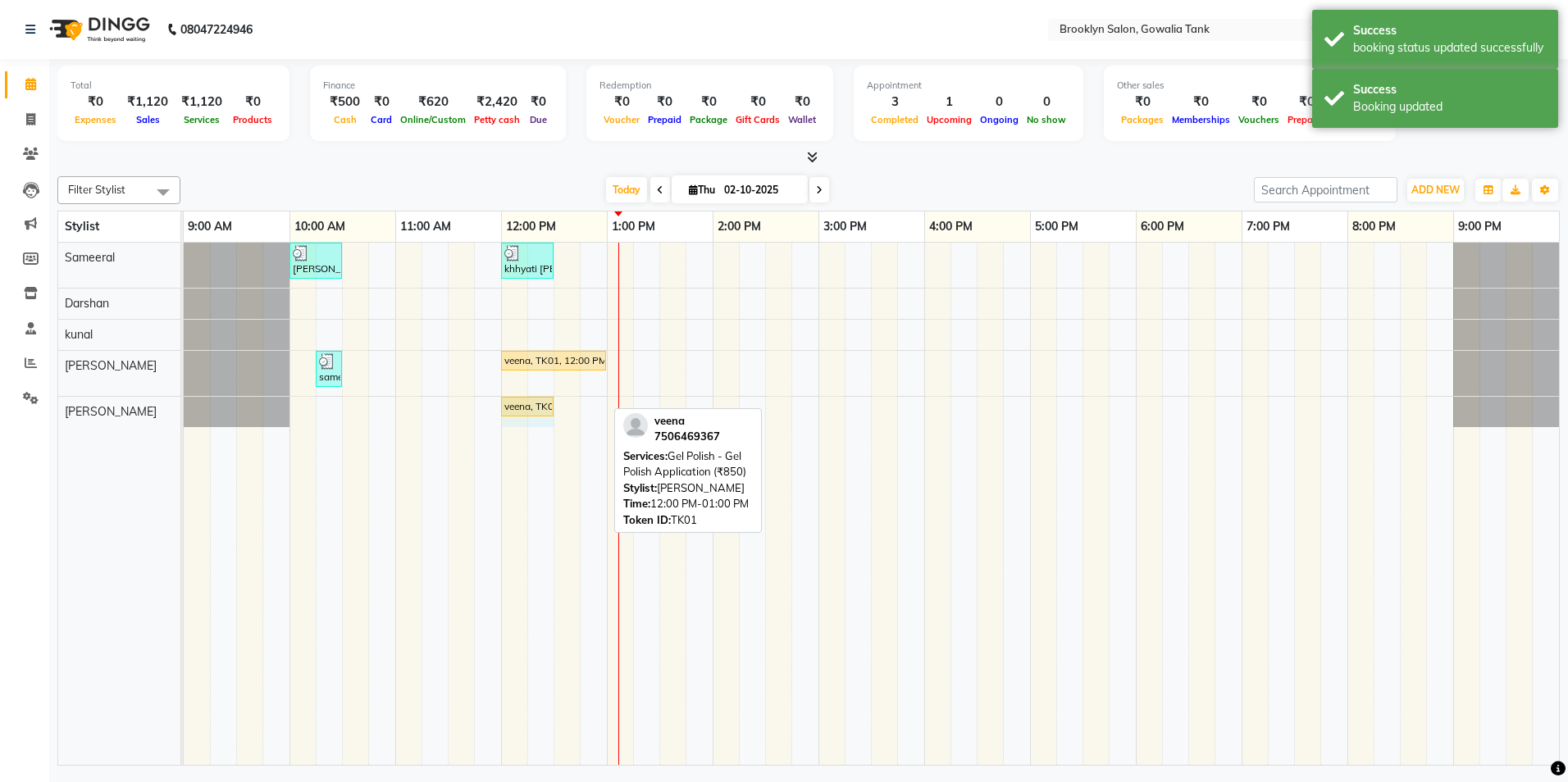
drag, startPoint x: 604, startPoint y: 403, endPoint x: 549, endPoint y: 409, distance: 55.3
click at [184, 409] on div "veena, TK01, 12:00 PM-01:00 PM, Gel Polish - Gel Polish Application (₹850) veen…" at bounding box center [184, 411] width 0 height 29
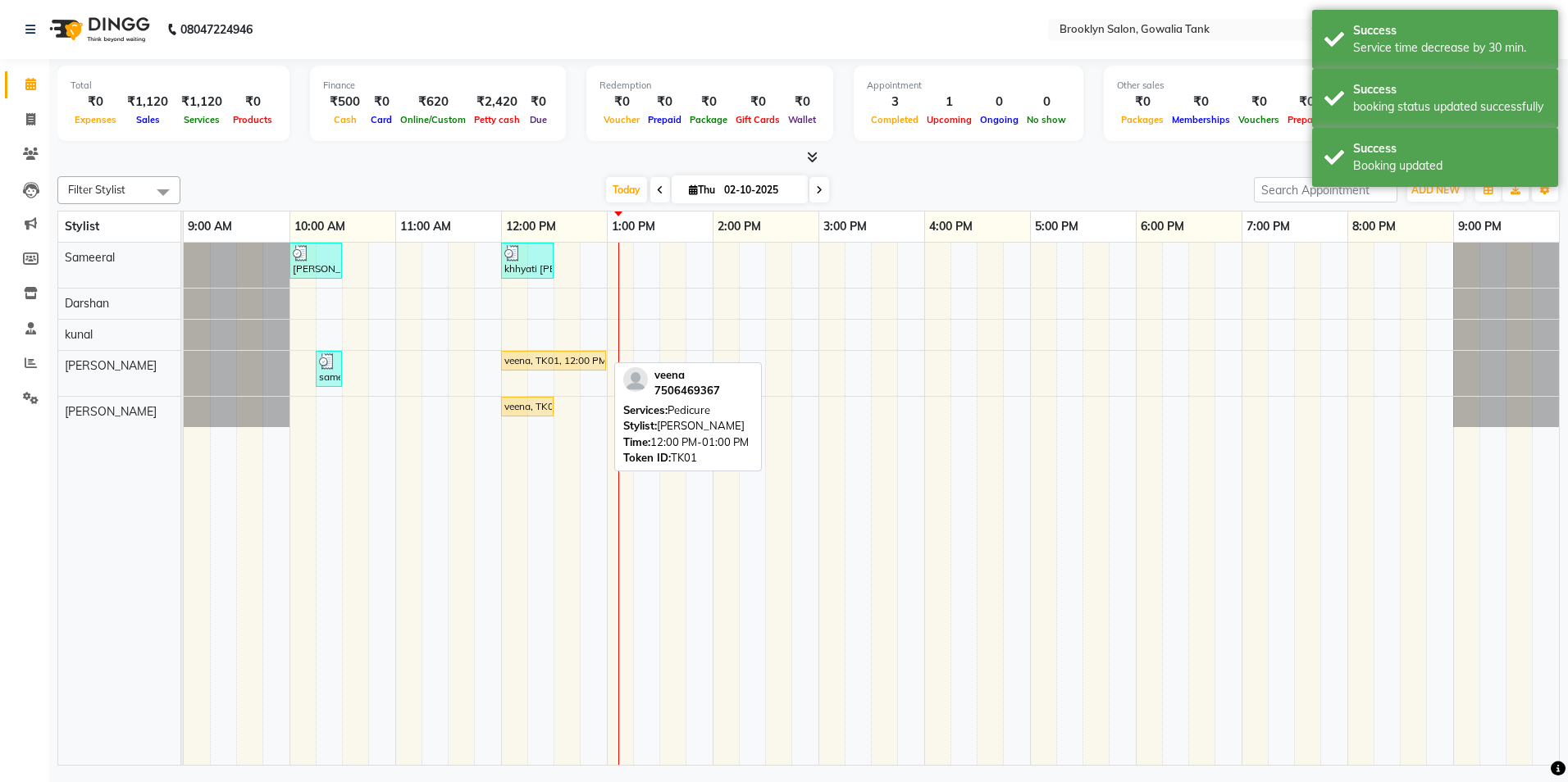
click at [554, 366] on div "veena, TK01, 12:00 PM-01:00 PM, Pedicure" at bounding box center [553, 360] width 101 height 15
click at [555, 359] on div "veena, TK01, 12:00 PM-01:00 PM, Pedicure" at bounding box center [553, 360] width 101 height 15
select select "1"
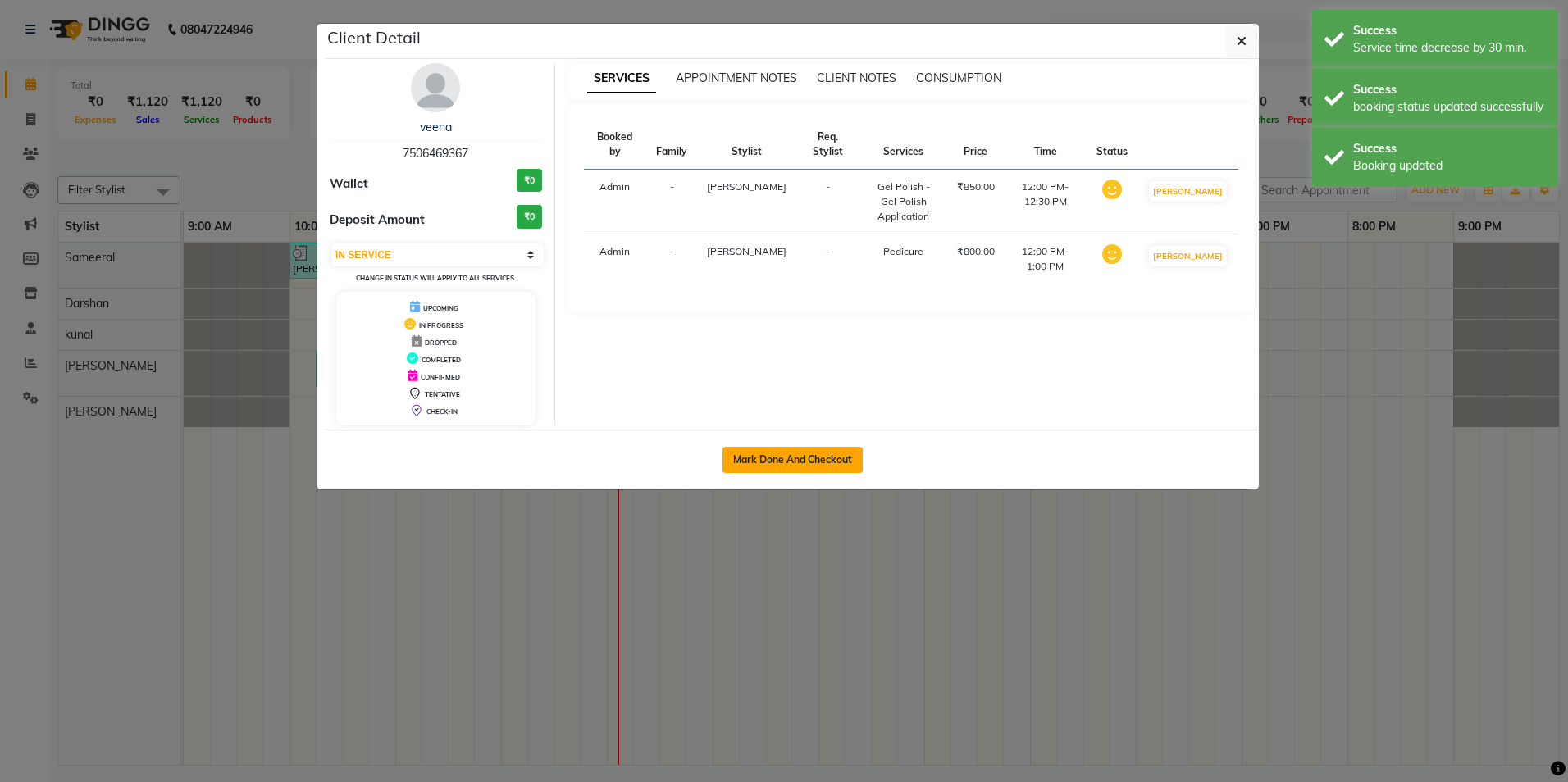
click at [809, 464] on button "Mark Done And Checkout" at bounding box center [792, 460] width 140 height 26
select select "service"
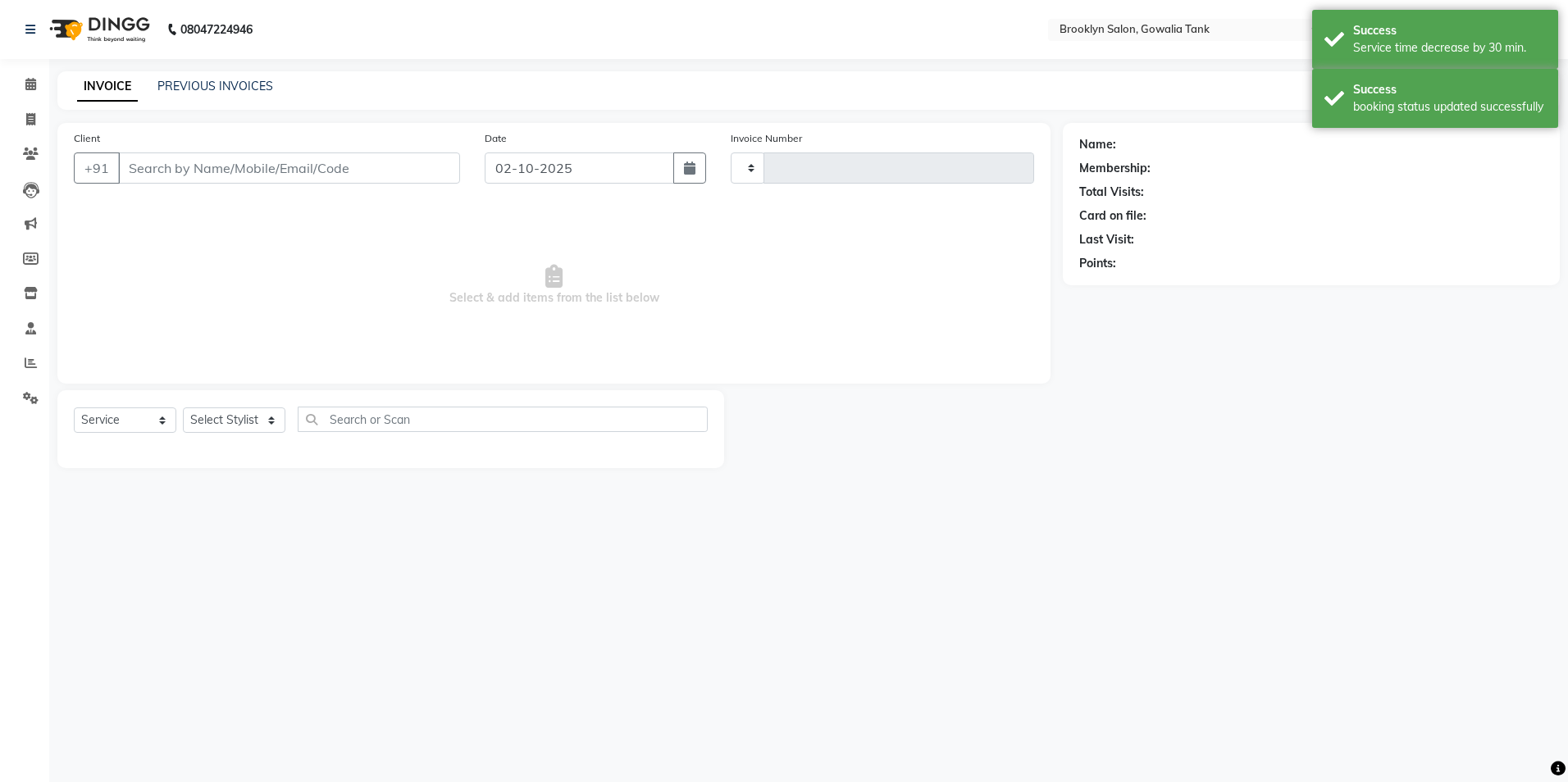
type input "0979"
select select "131"
type input "7506469367"
select select "60365"
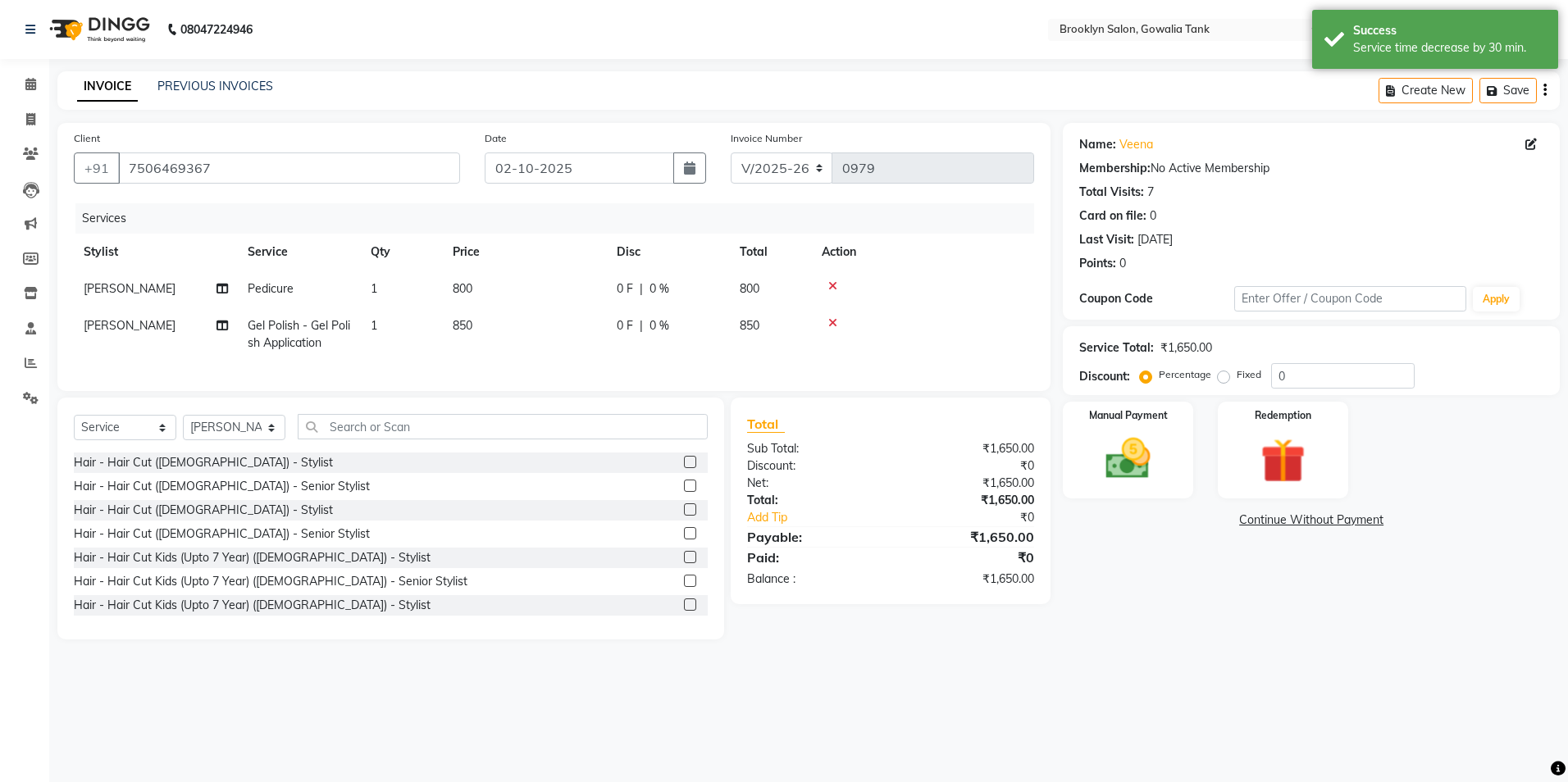
click at [493, 322] on td "850" at bounding box center [525, 334] width 164 height 54
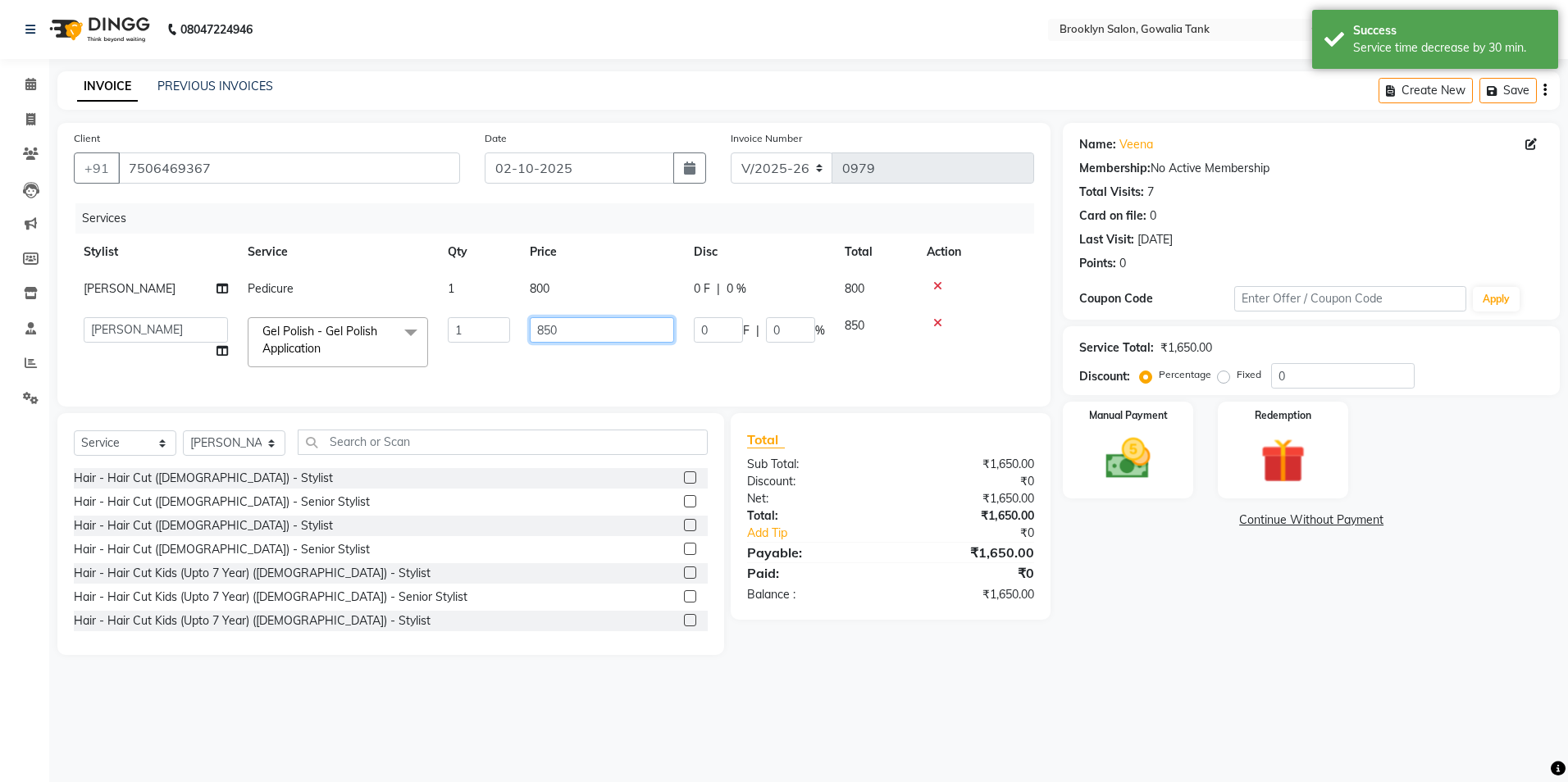
drag, startPoint x: 575, startPoint y: 326, endPoint x: 508, endPoint y: 338, distance: 68.1
click at [508, 338] on tr "[PERSON_NAME] Darshan kunal [PERSON_NAME] Sameeral Gel Polish - Gel Polish Appl…" at bounding box center [554, 342] width 960 height 70
type input "300"
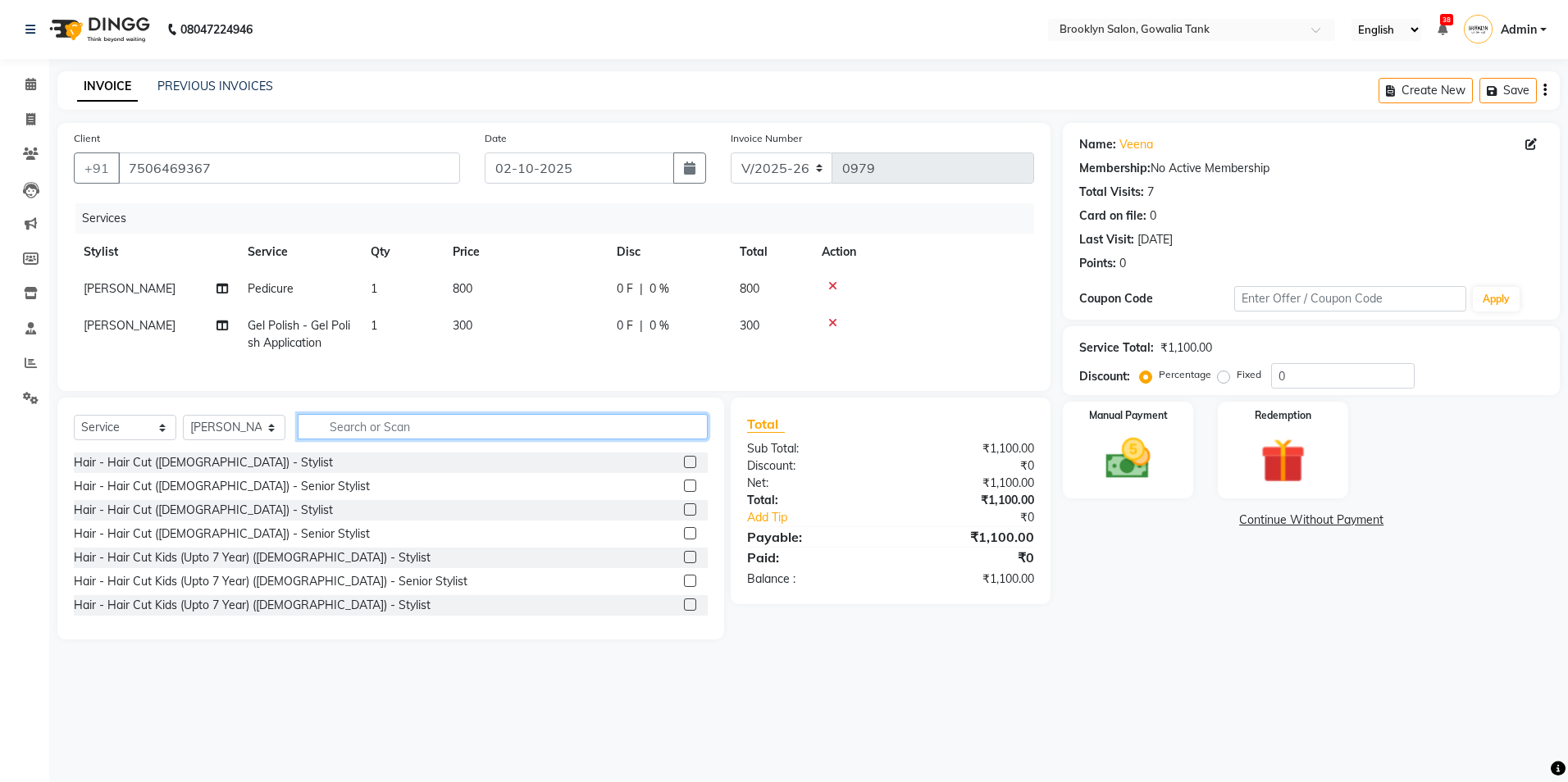
click at [383, 452] on div "Select Service Product Membership Package Voucher Prepaid Gift Card Select Styl…" at bounding box center [390, 433] width 634 height 38
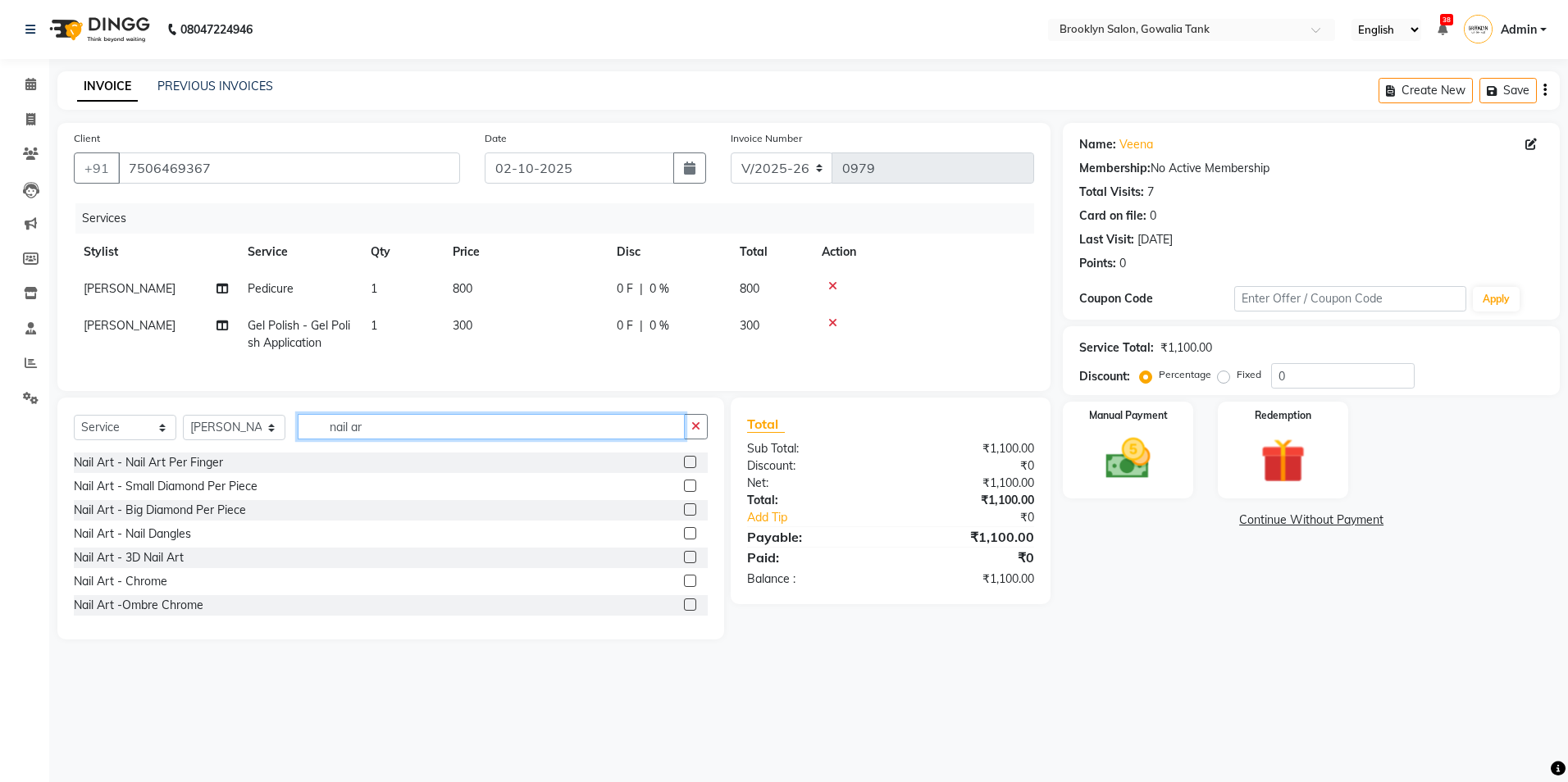
type input "nail ar"
click at [684, 468] on label at bounding box center [689, 462] width 12 height 12
click at [684, 468] on input "checkbox" at bounding box center [688, 462] width 10 height 10
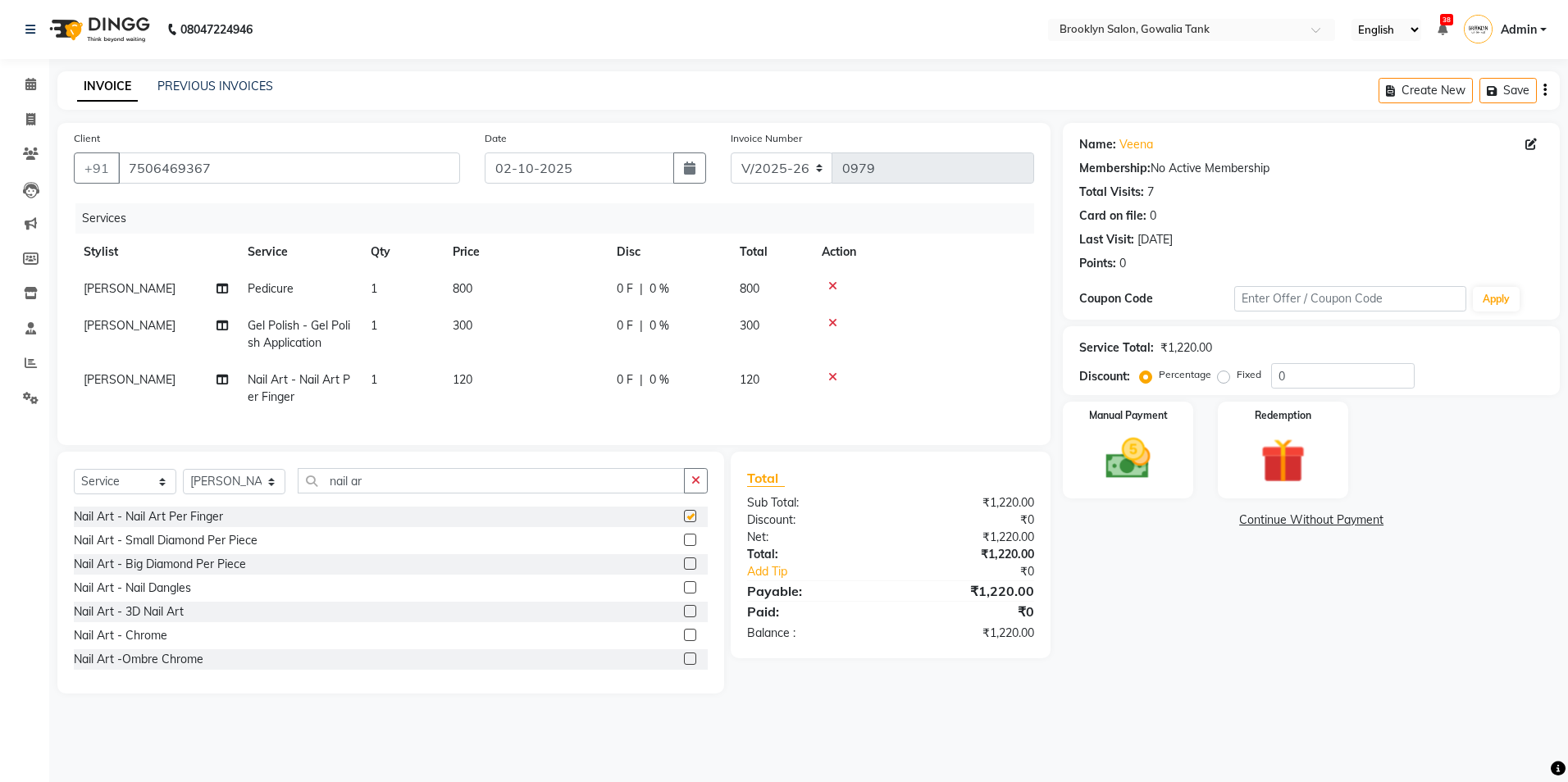
checkbox input "false"
click at [448, 401] on td "120" at bounding box center [525, 388] width 164 height 54
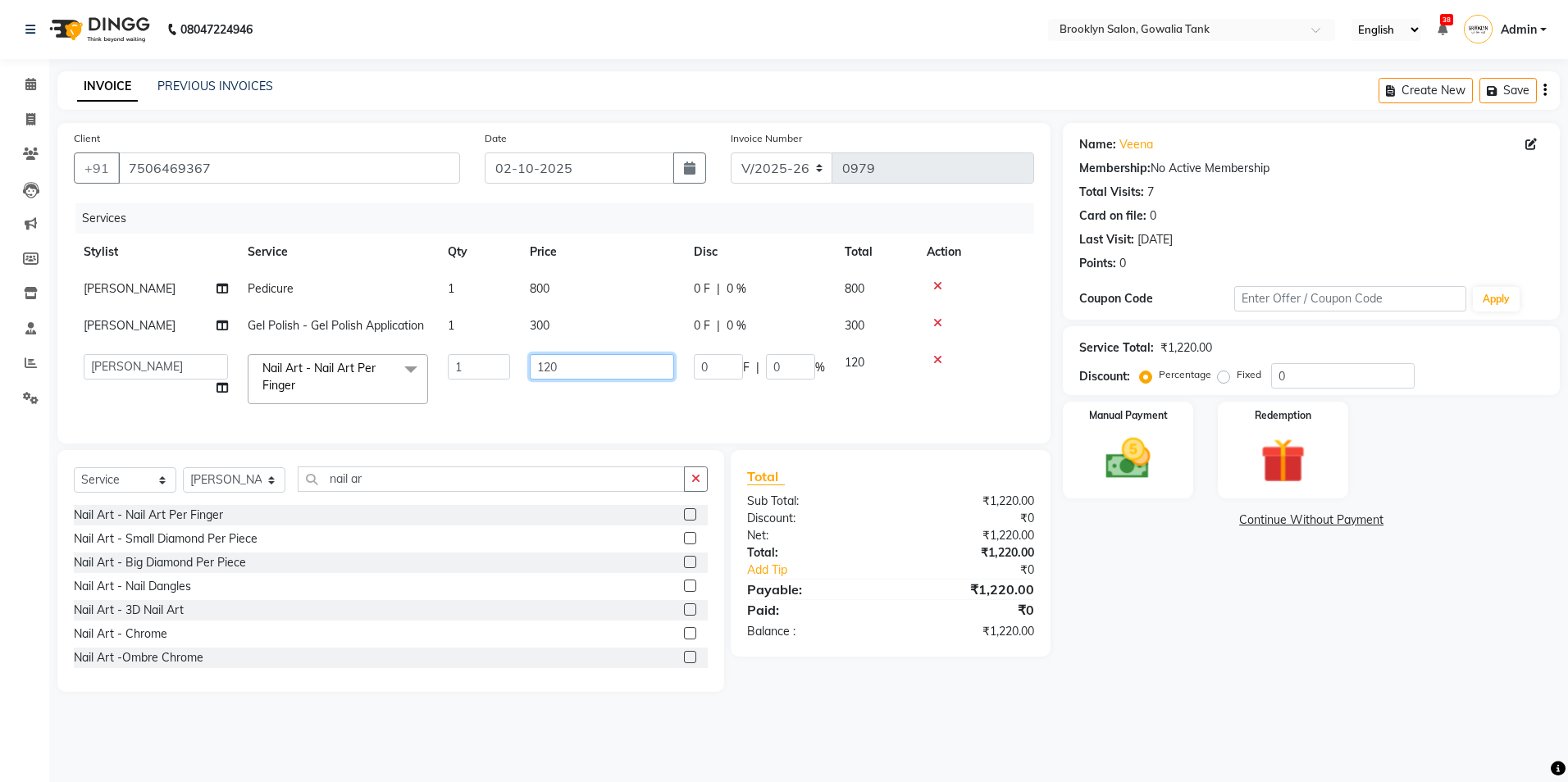
drag, startPoint x: 566, startPoint y: 366, endPoint x: 520, endPoint y: 371, distance: 46.3
click at [519, 371] on tr "[PERSON_NAME] Darshan kunal [PERSON_NAME] Sameeral Nail Art - Nail Art Per Fing…" at bounding box center [554, 379] width 960 height 70
type input "50"
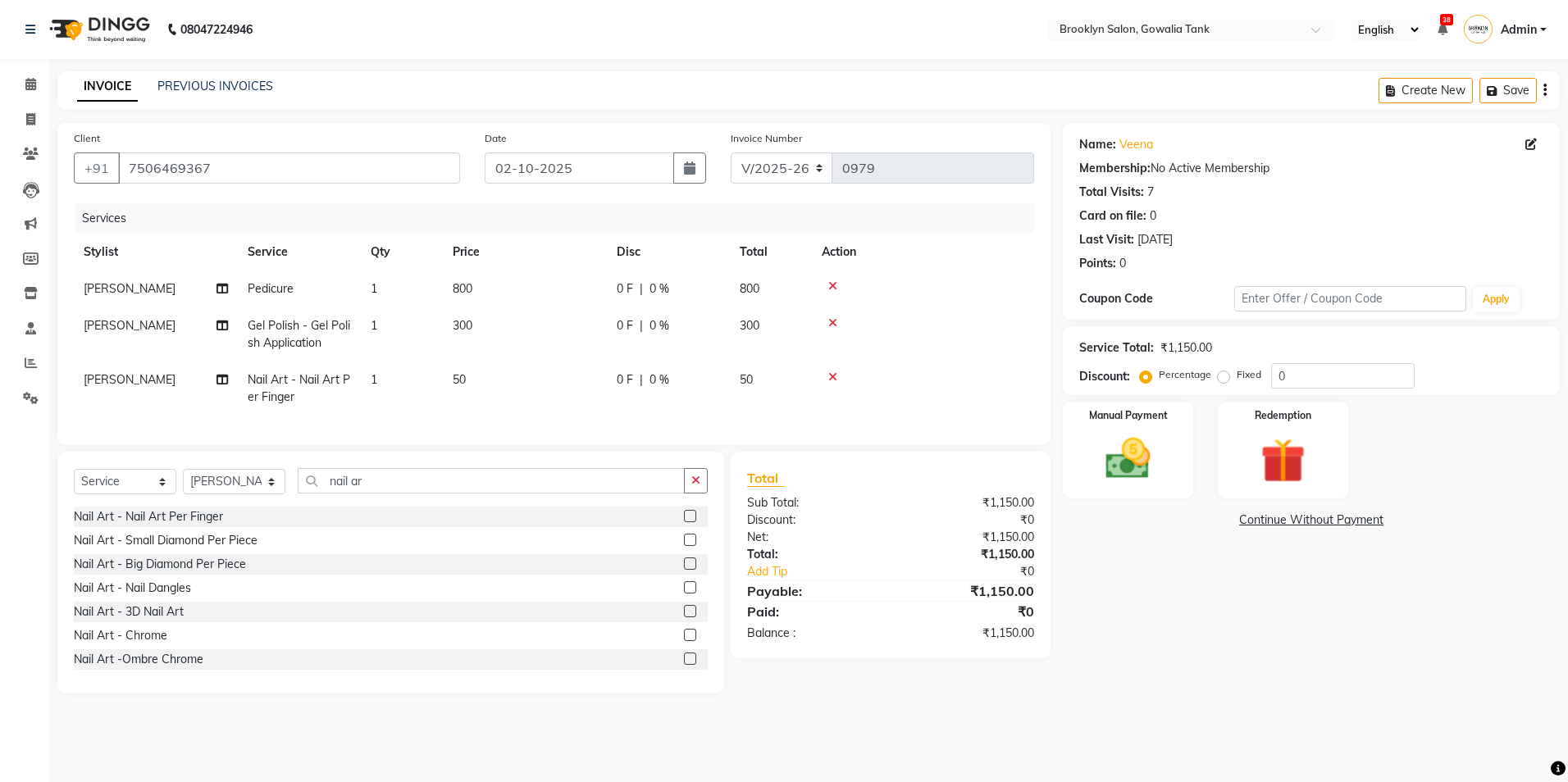
click at [380, 392] on td "1" at bounding box center [401, 388] width 82 height 54
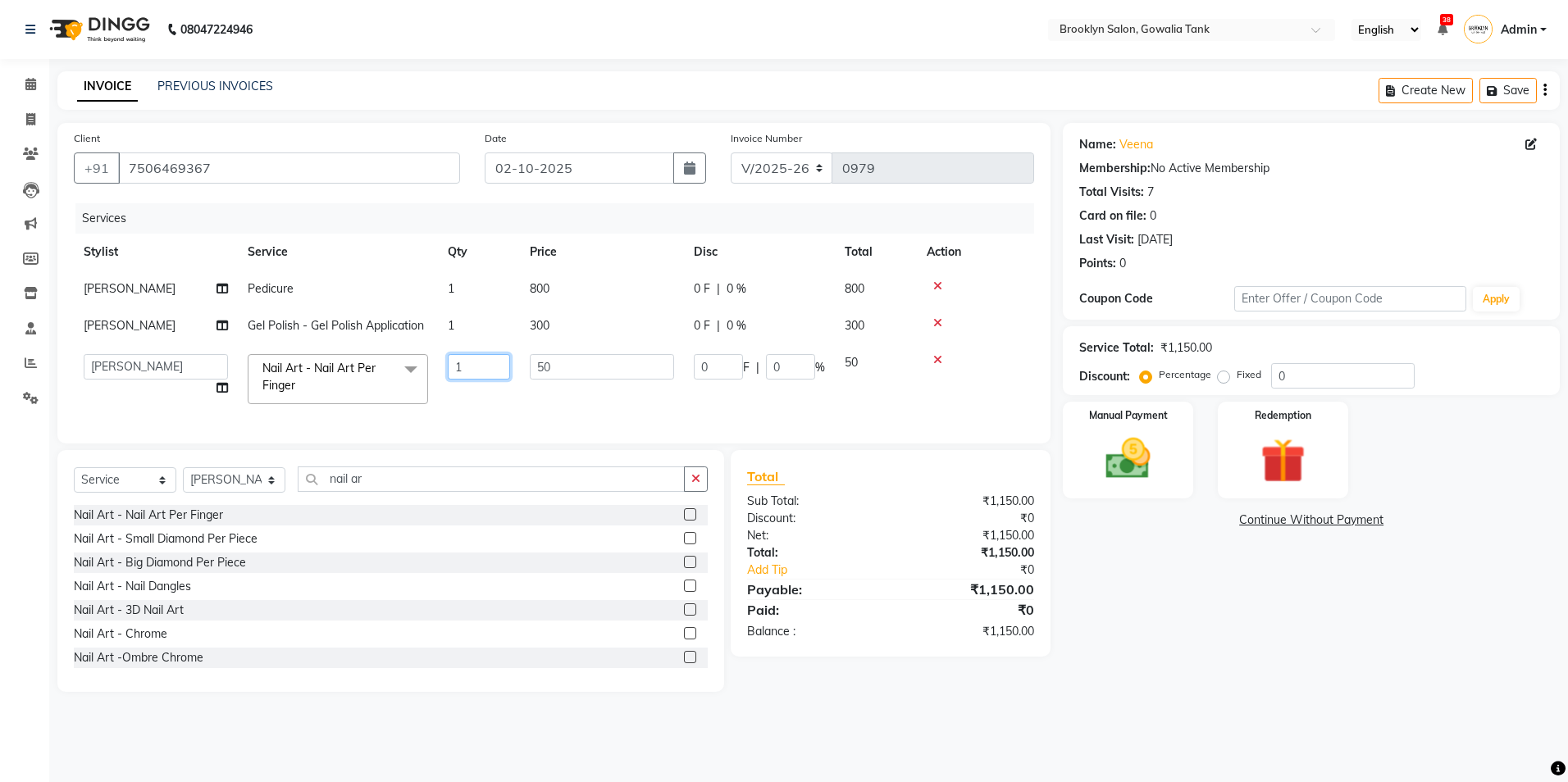
drag, startPoint x: 474, startPoint y: 372, endPoint x: 418, endPoint y: 373, distance: 56.0
click at [418, 373] on tr "[PERSON_NAME] Darshan kunal [PERSON_NAME] Sameeral Nail Art - Nail Art Per Fing…" at bounding box center [554, 379] width 960 height 70
type input "5"
click at [1277, 745] on div "08047224946 Select Location × [GEOGRAPHIC_DATA] Salon, Gowalia Tank English ENG…" at bounding box center [784, 391] width 1568 height 782
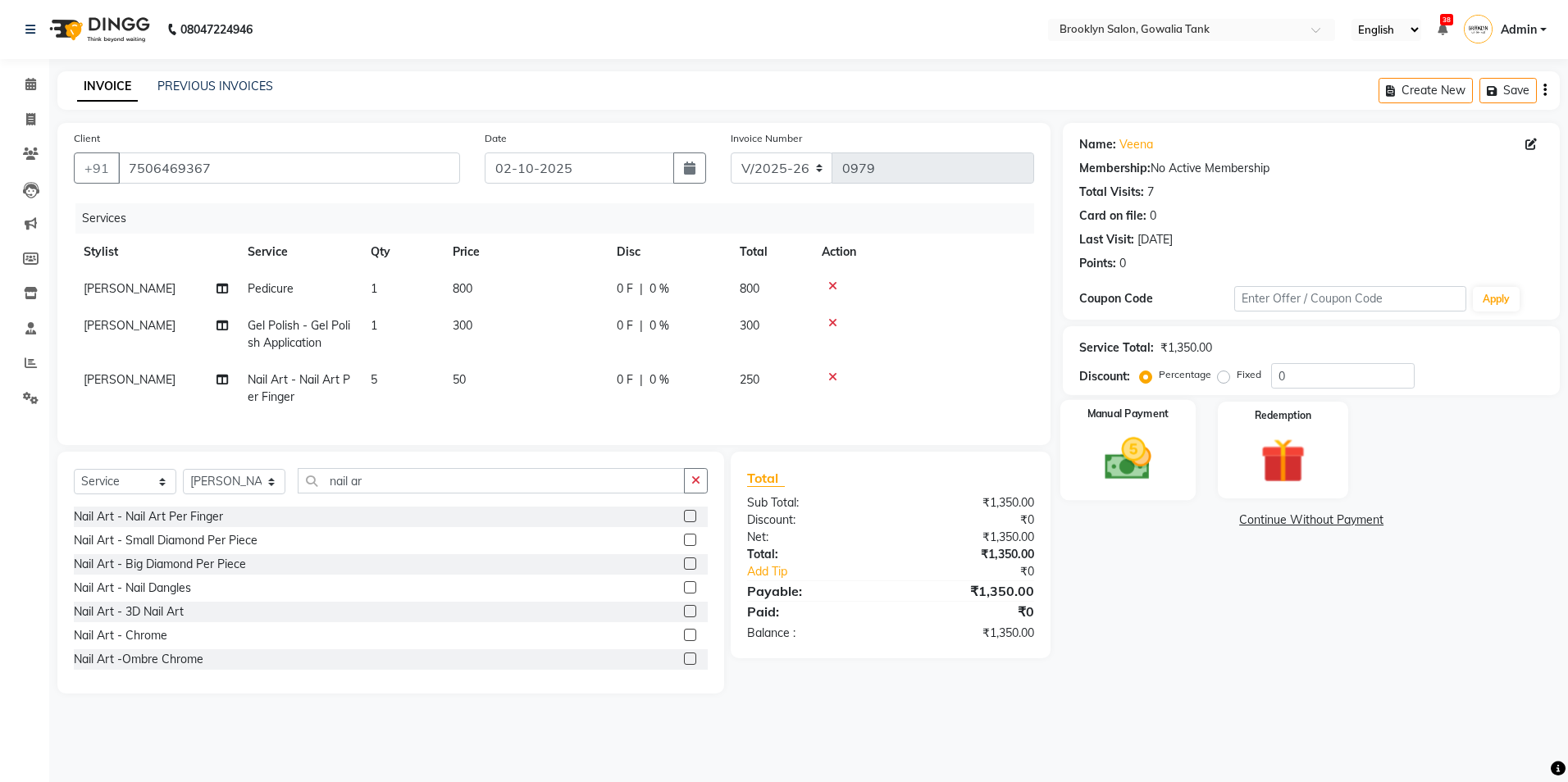
click at [1153, 468] on img at bounding box center [1128, 459] width 76 height 54
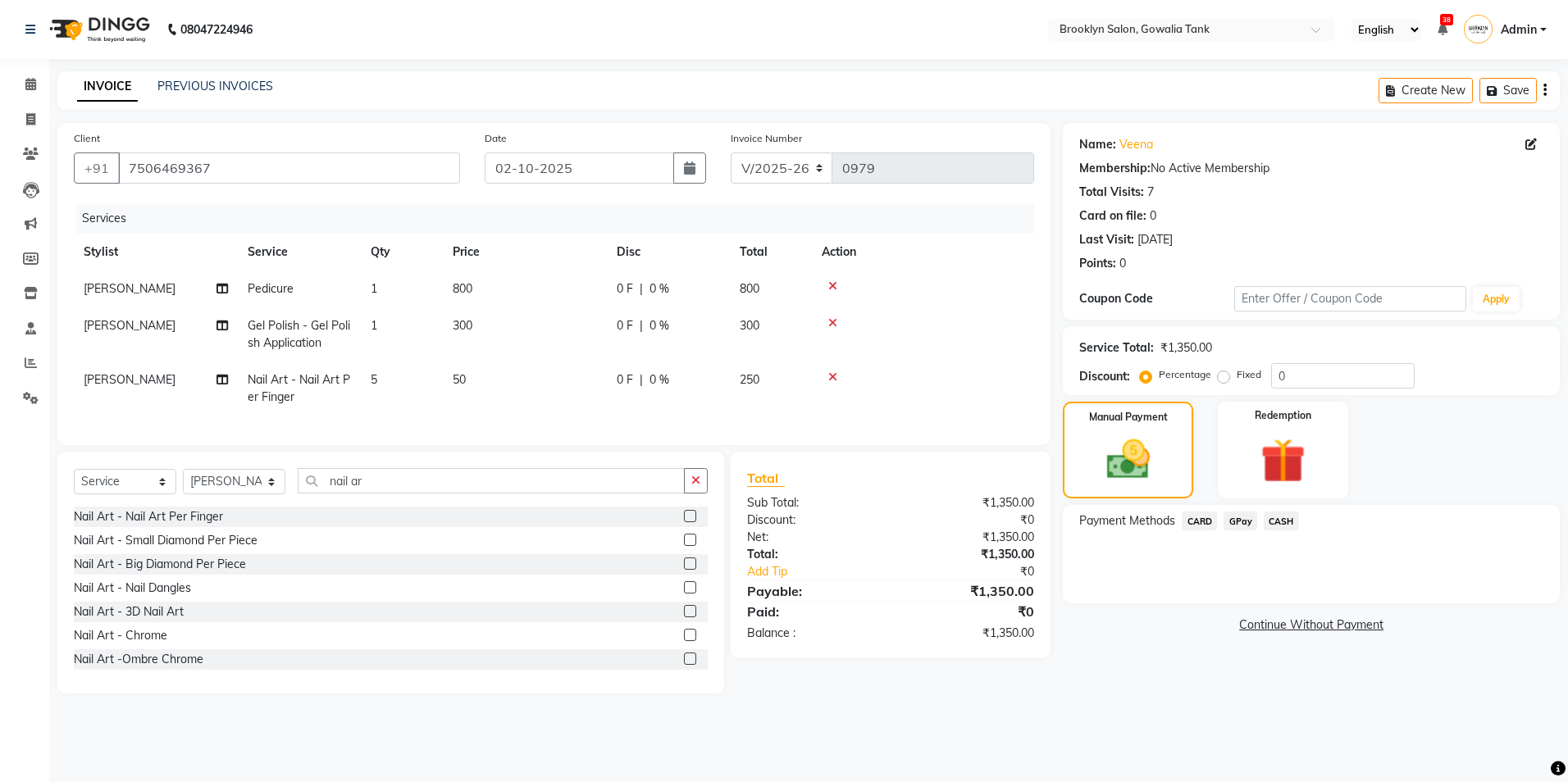
click at [1235, 528] on span "GPay" at bounding box center [1240, 521] width 33 height 19
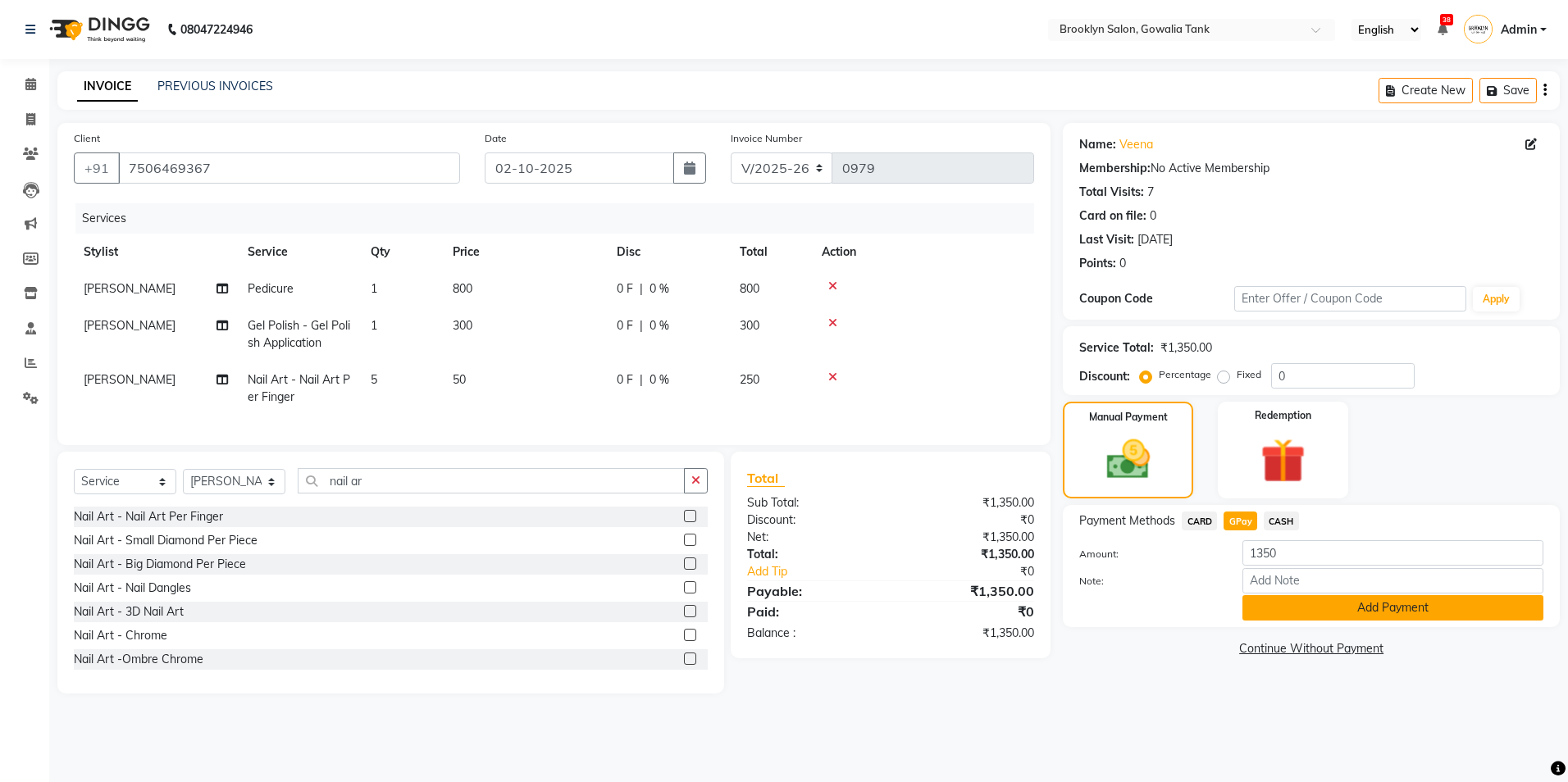
click at [1317, 600] on button "Add Payment" at bounding box center [1392, 607] width 301 height 25
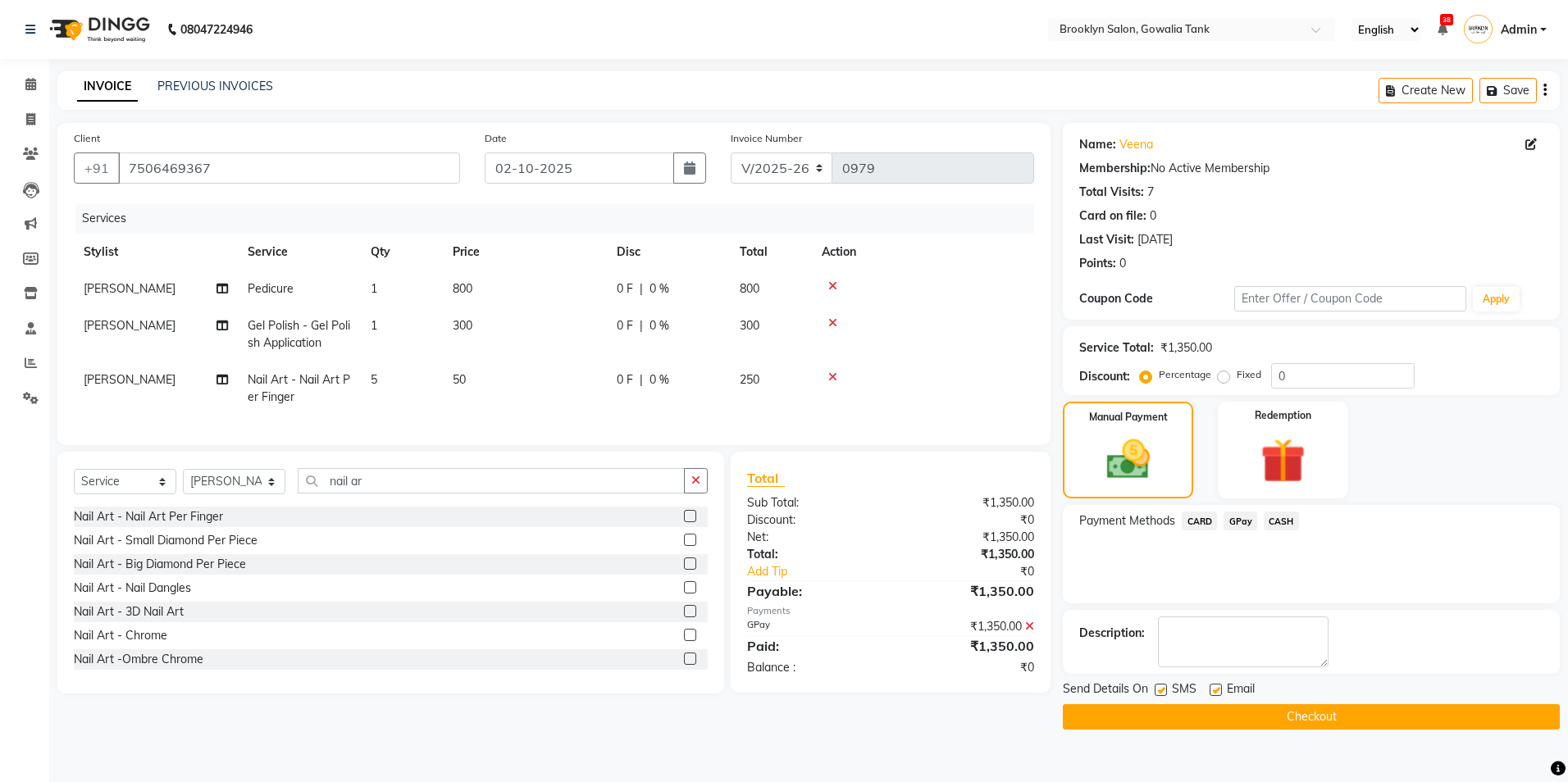
click at [1364, 709] on button "Checkout" at bounding box center [1311, 716] width 497 height 25
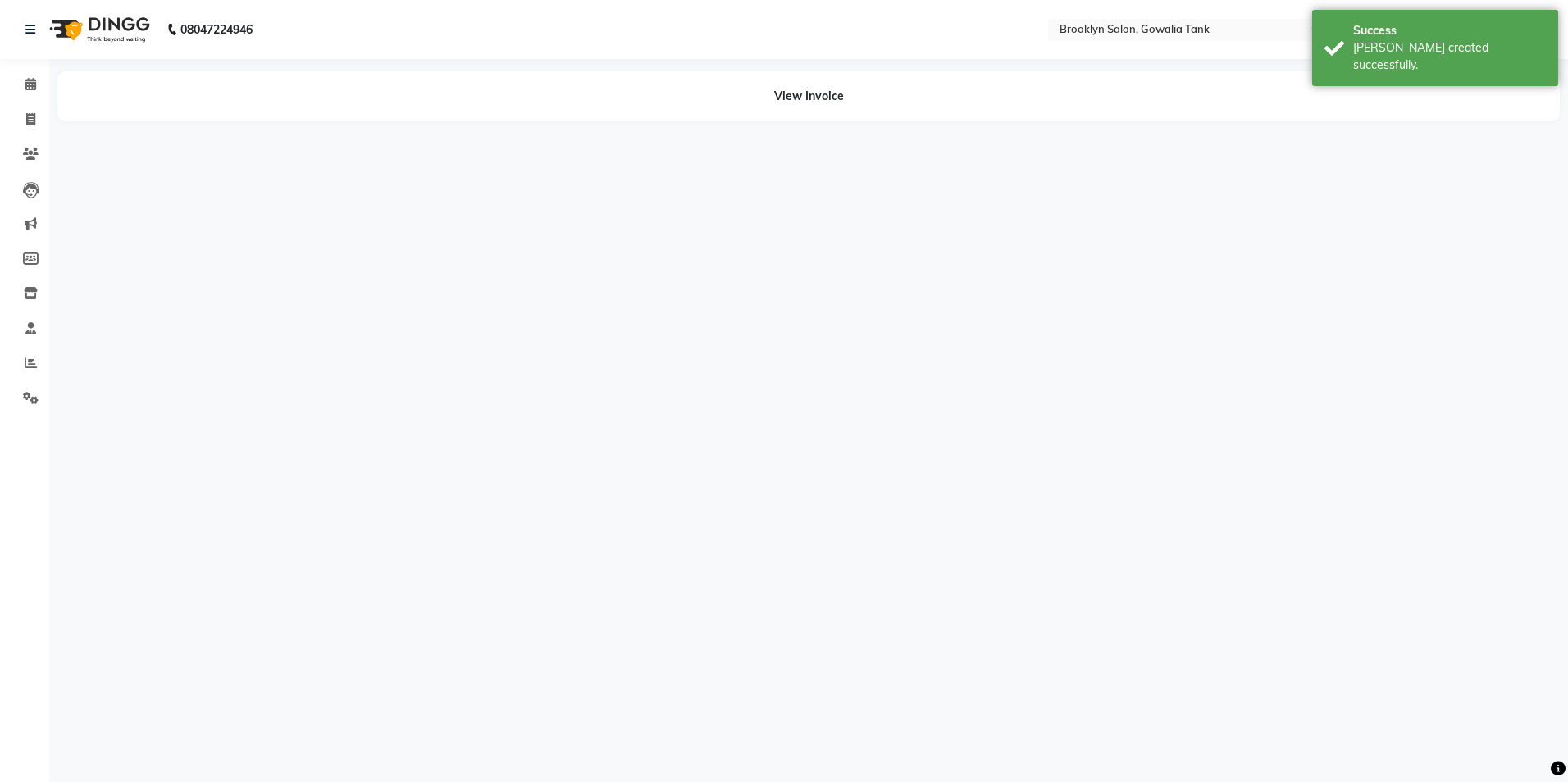
click at [32, 101] on li "Calendar" at bounding box center [24, 85] width 49 height 35
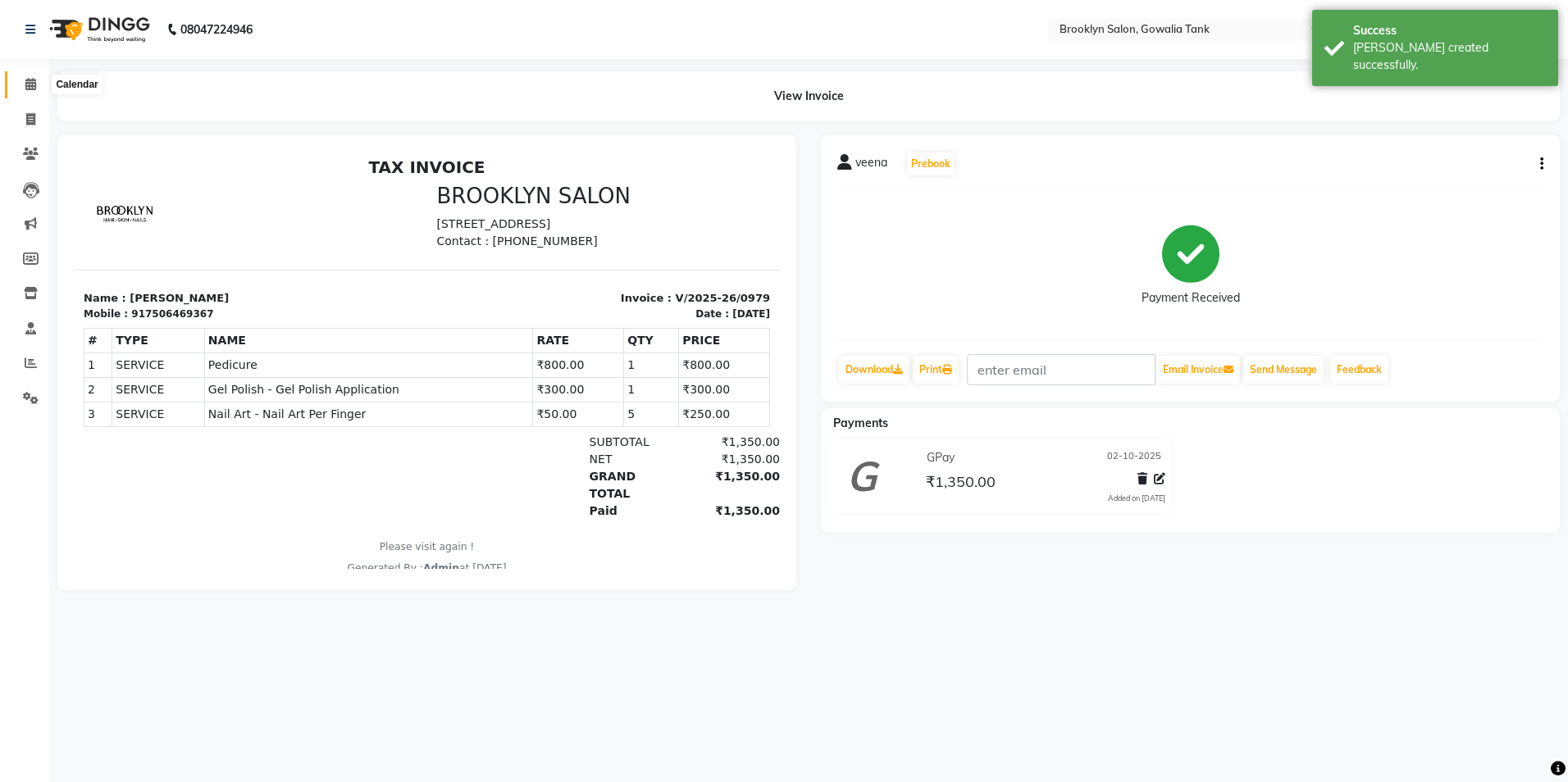
click at [20, 94] on span at bounding box center [31, 85] width 29 height 19
